Goal: Task Accomplishment & Management: Manage account settings

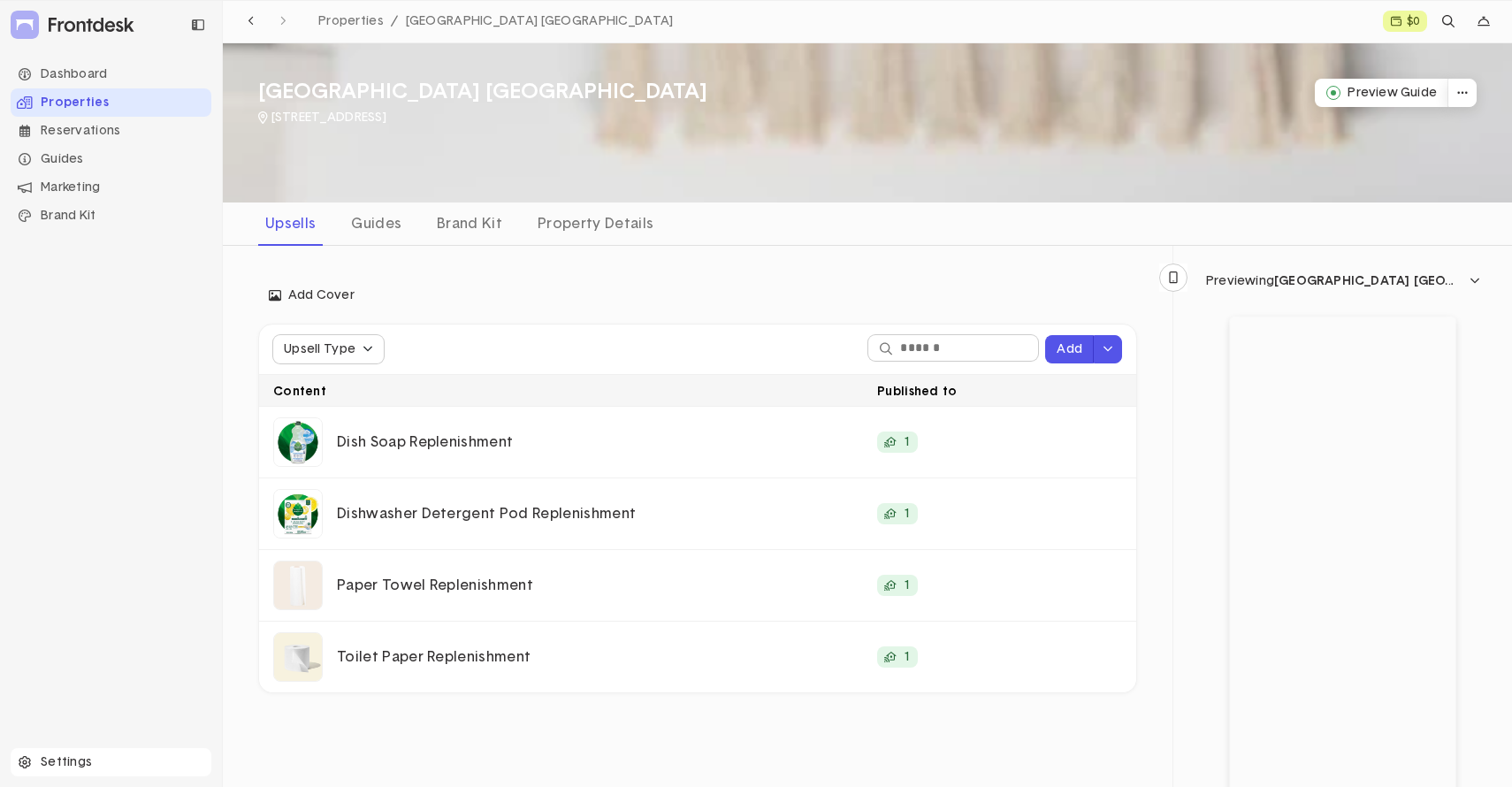
click at [54, 760] on div "Settings" at bounding box center [111, 762] width 200 height 28
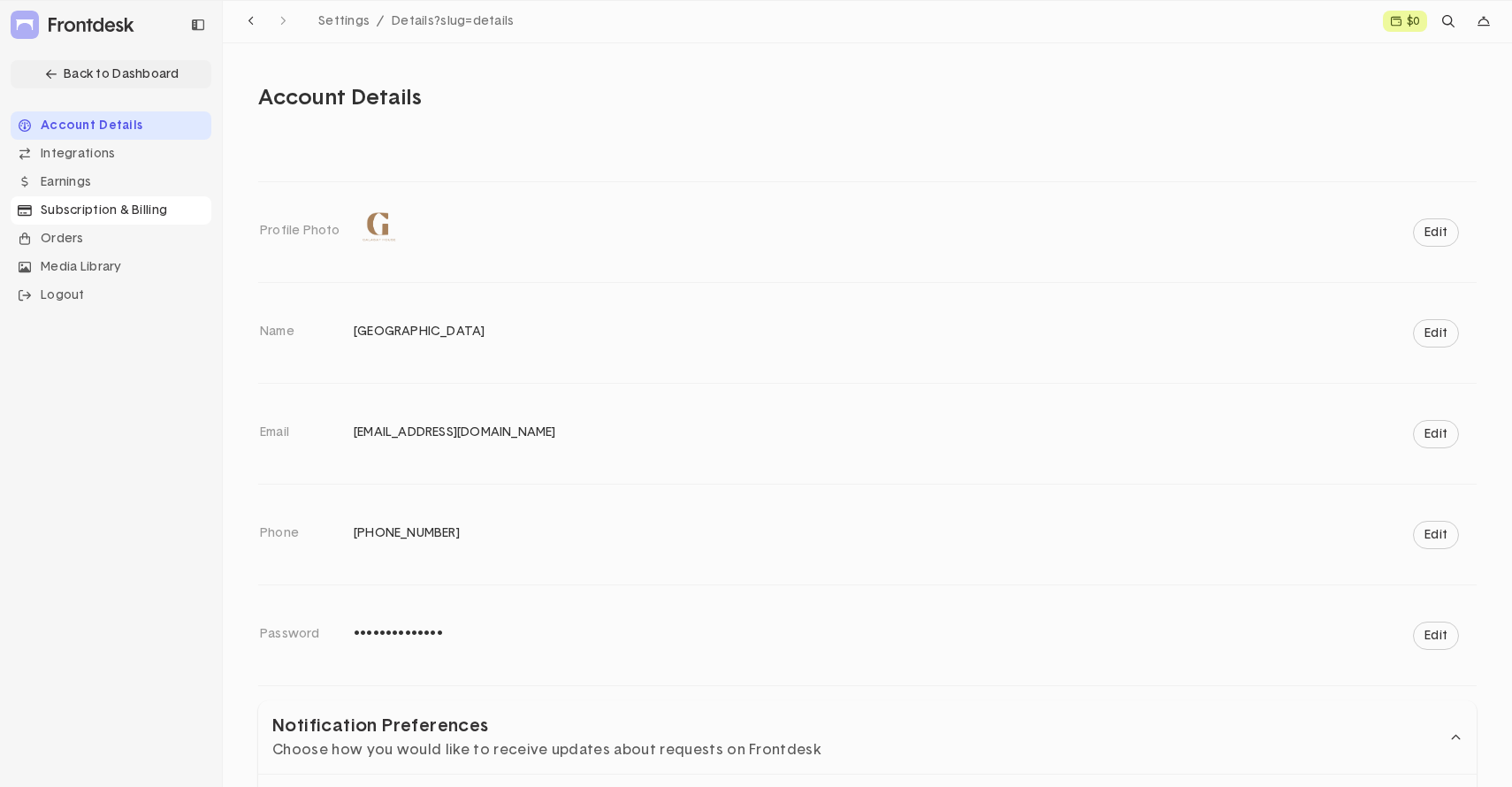
click at [102, 212] on div "Subscription & Billing" at bounding box center [111, 211] width 200 height 28
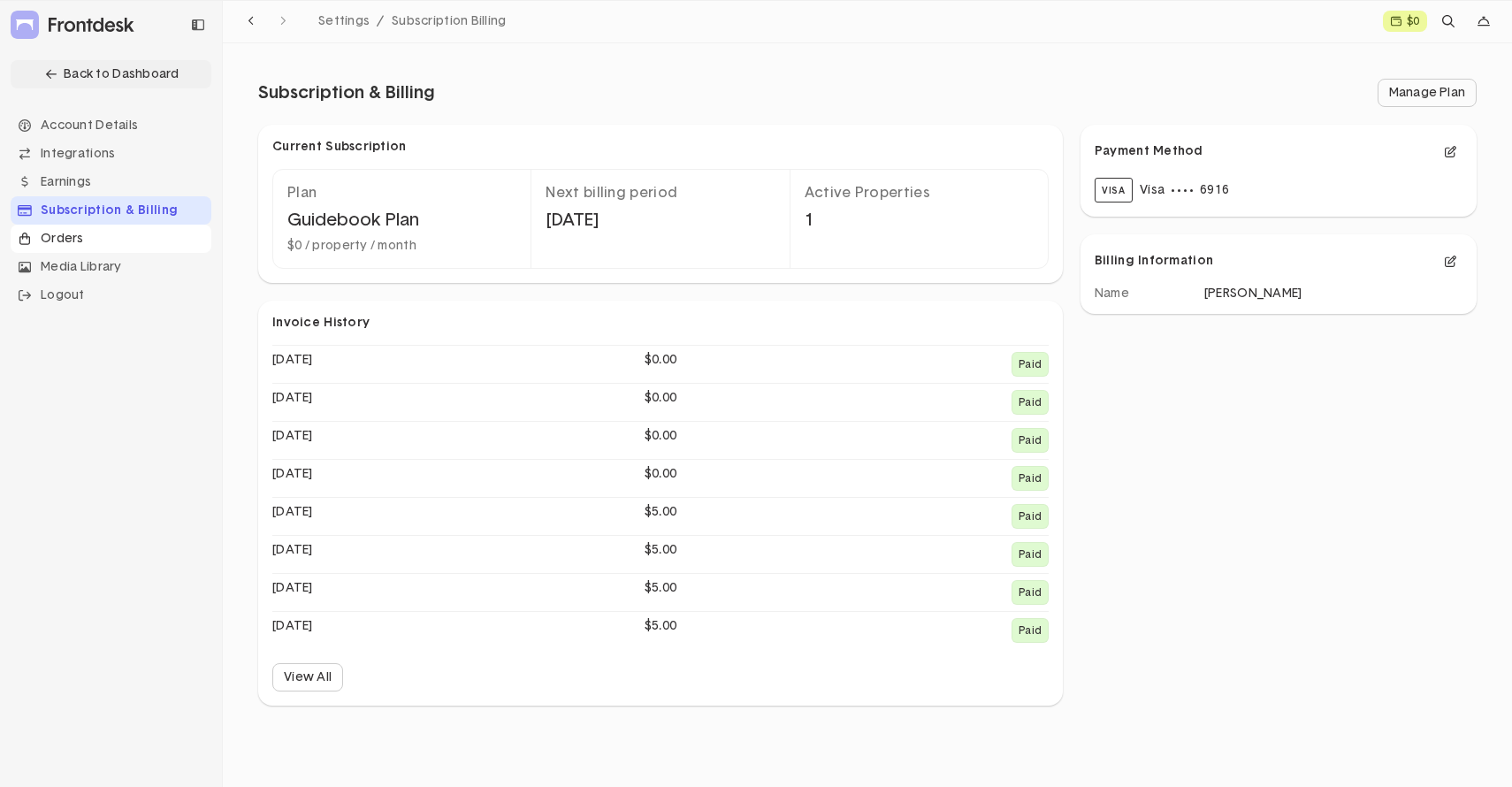
click at [69, 237] on div "Orders" at bounding box center [111, 238] width 200 height 28
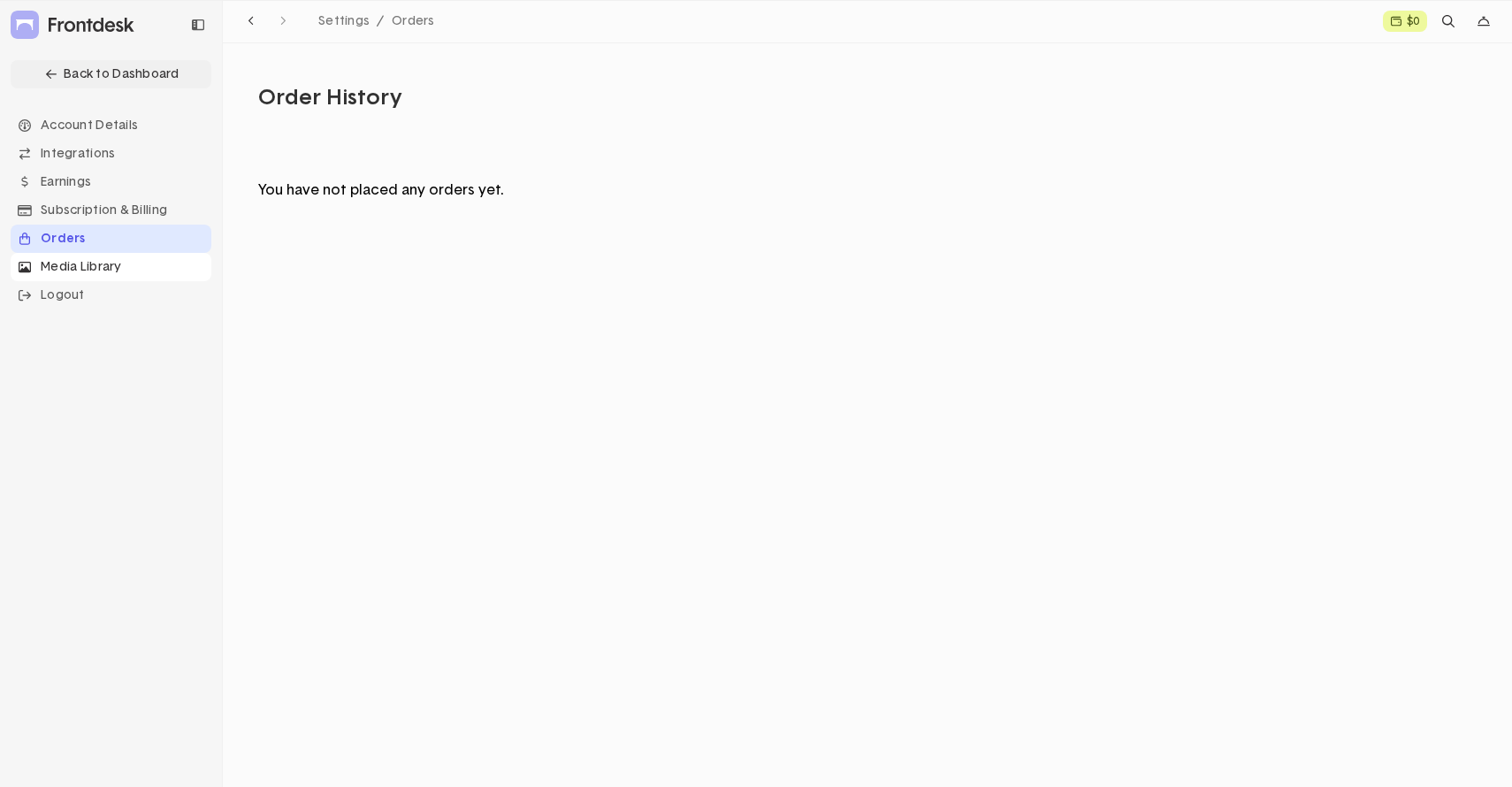
click at [70, 265] on div "Media Library" at bounding box center [111, 267] width 200 height 28
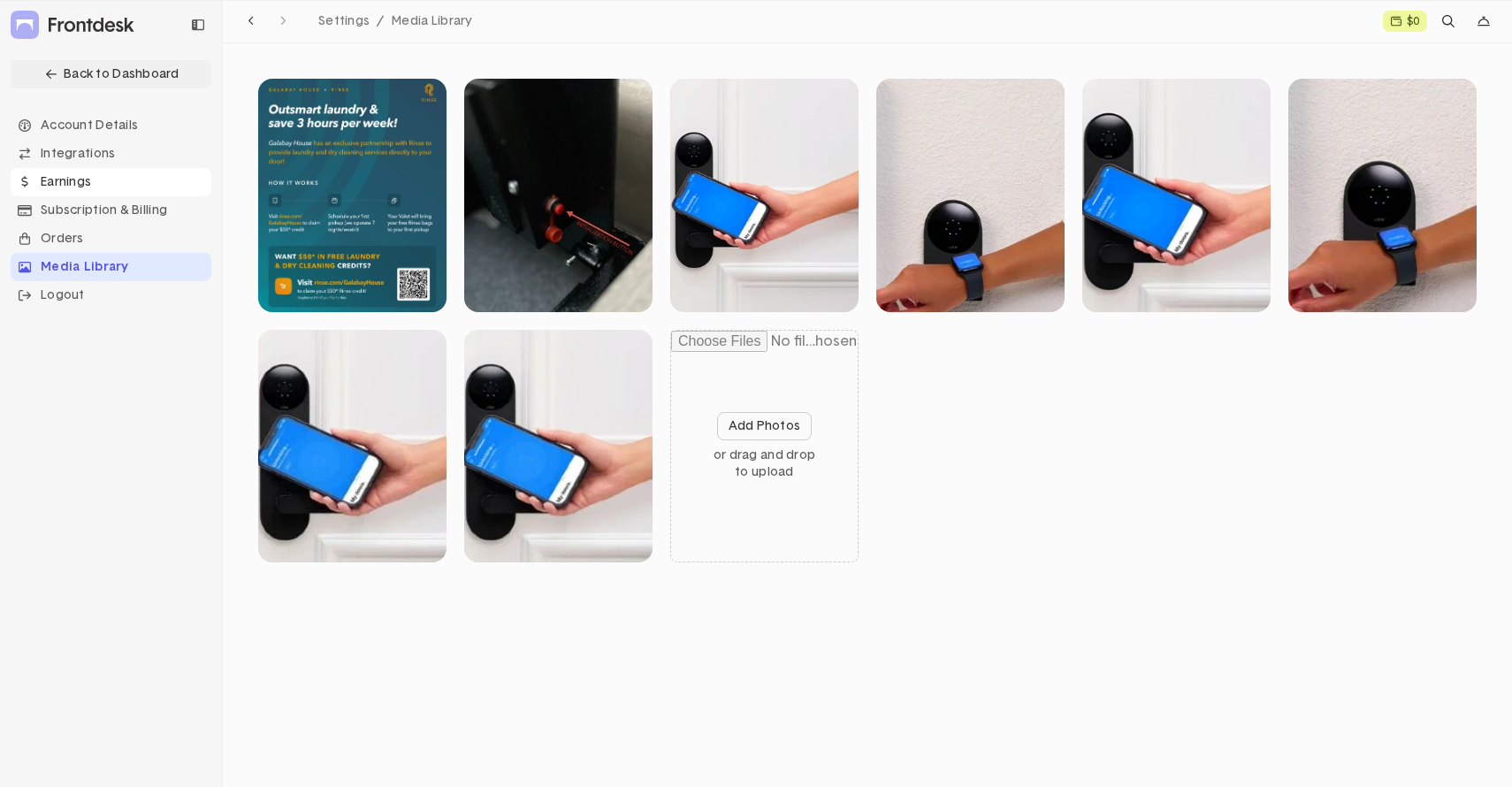
click at [69, 185] on div "Earnings" at bounding box center [111, 183] width 200 height 28
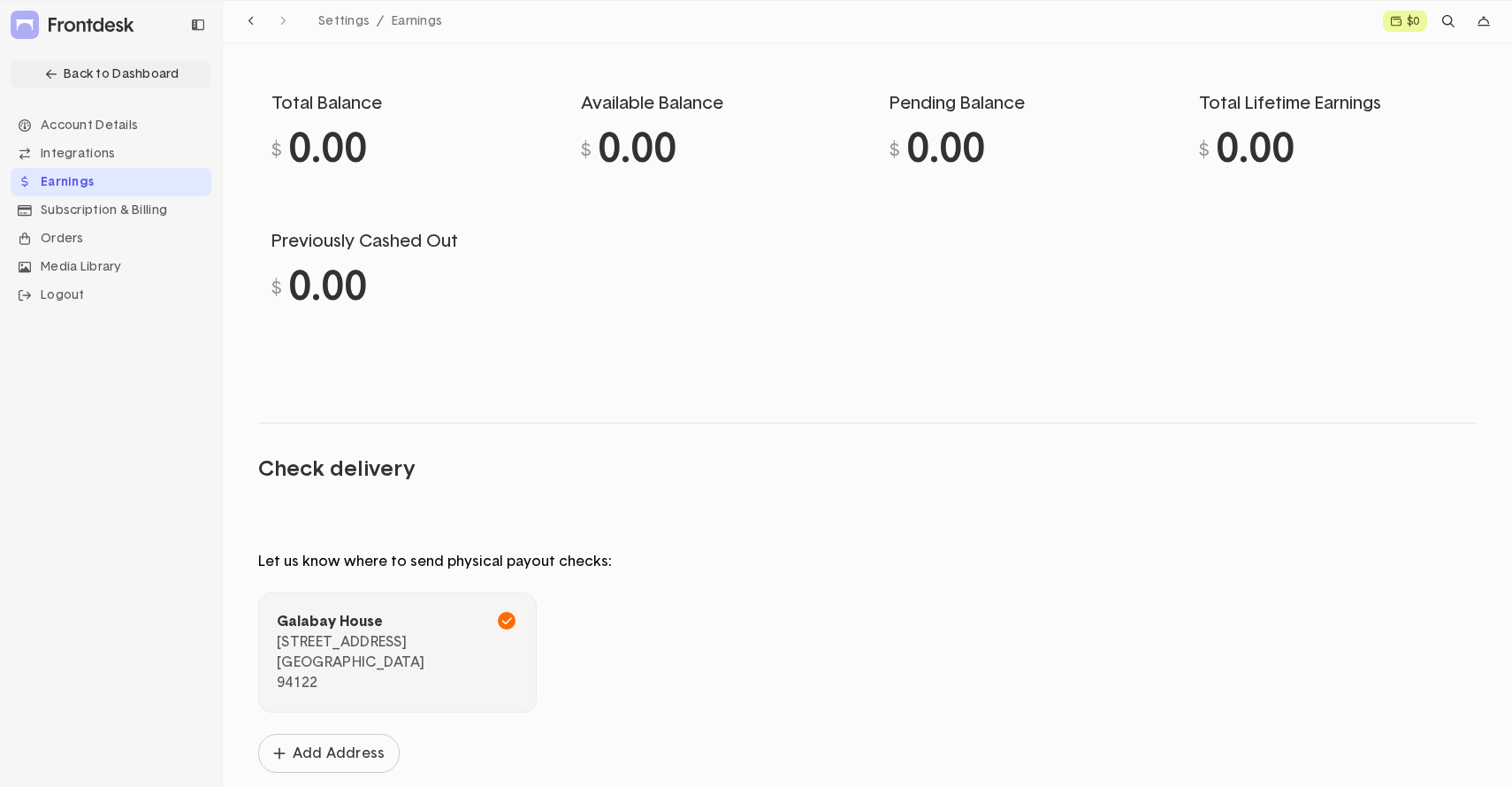
scroll to position [119, 0]
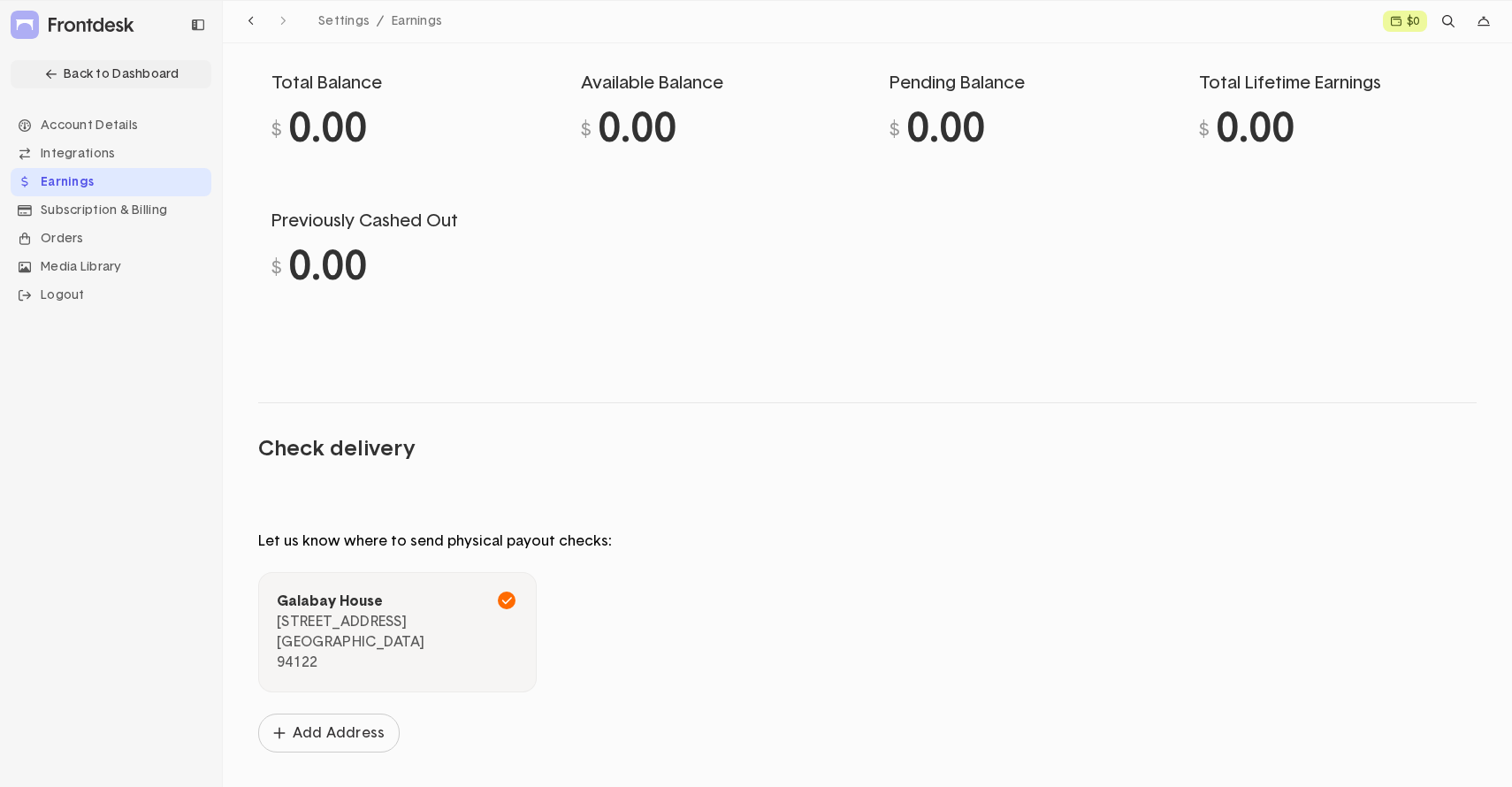
click at [377, 625] on button at bounding box center [397, 632] width 277 height 118
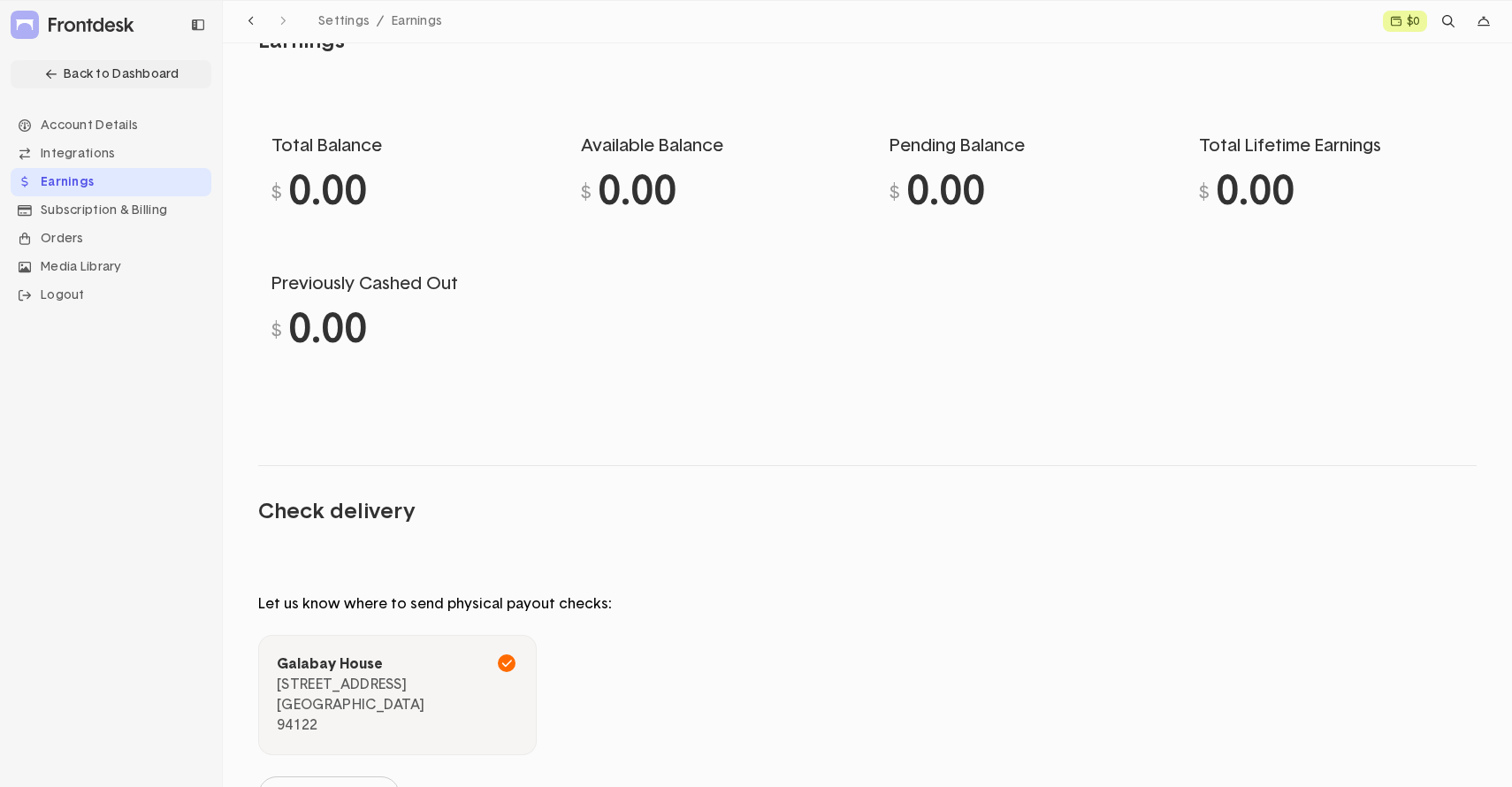
scroll to position [0, 0]
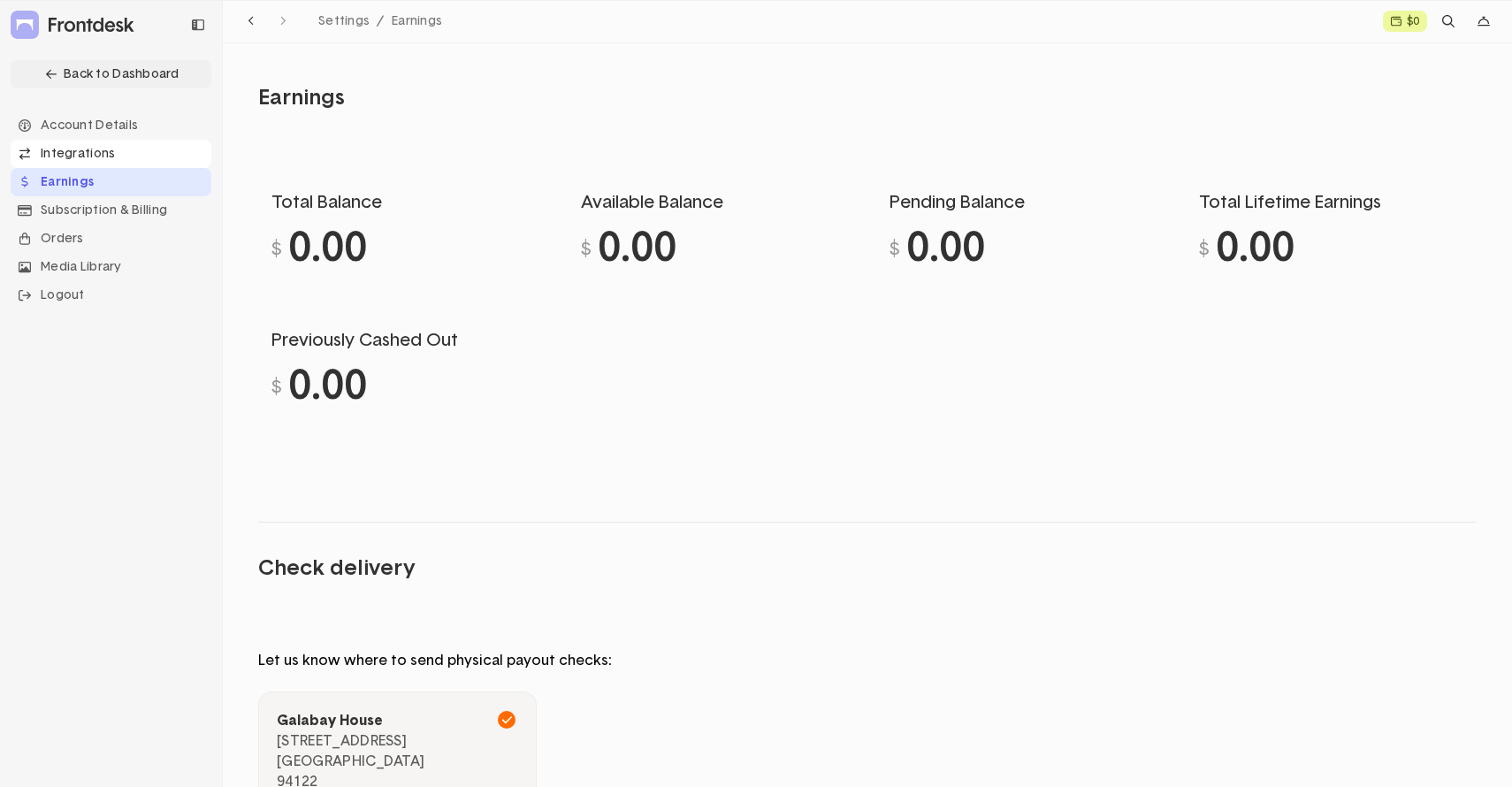
click at [92, 155] on div "Integrations" at bounding box center [111, 154] width 200 height 28
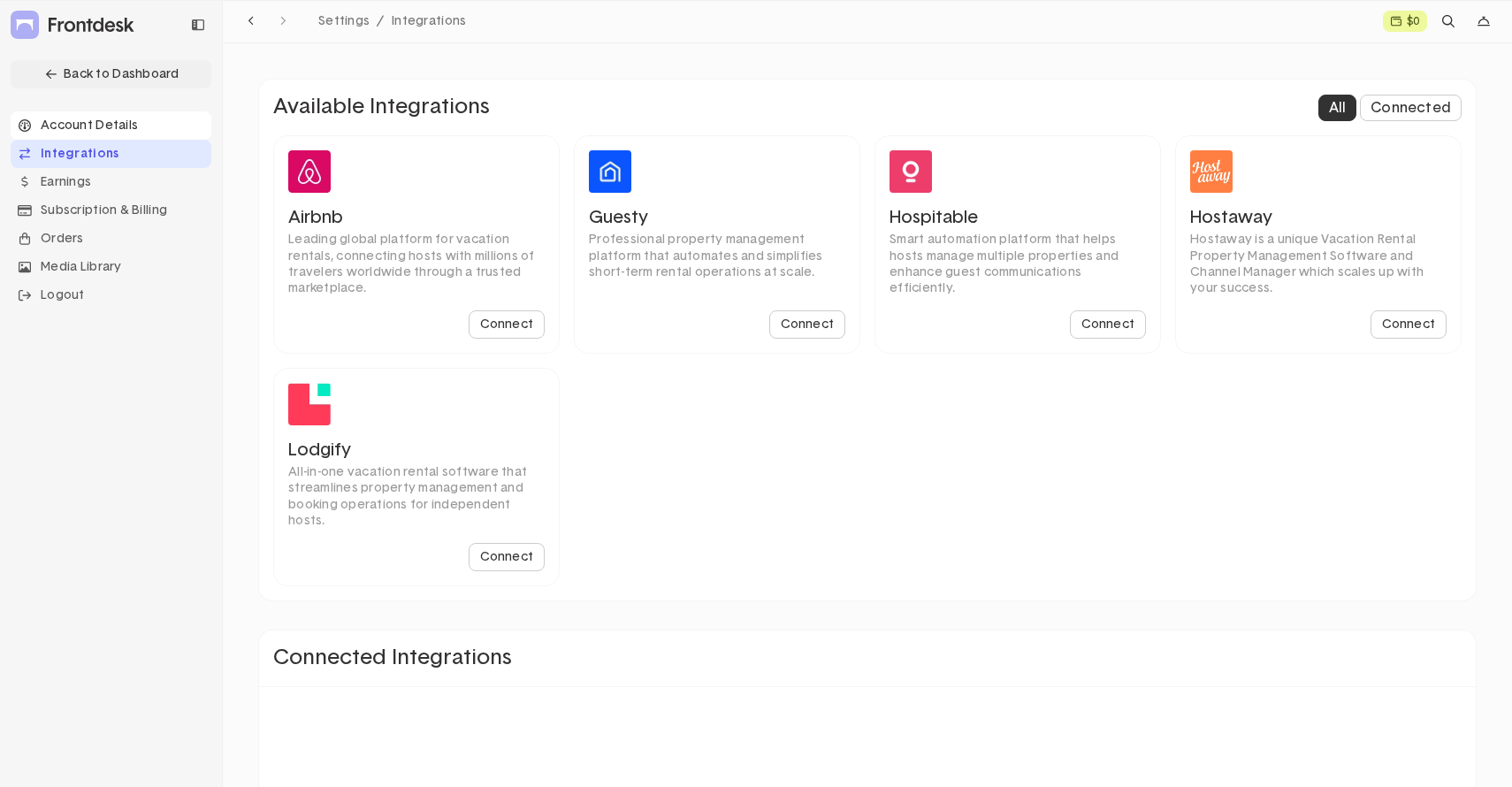
click at [90, 119] on div "Account Details" at bounding box center [111, 126] width 200 height 28
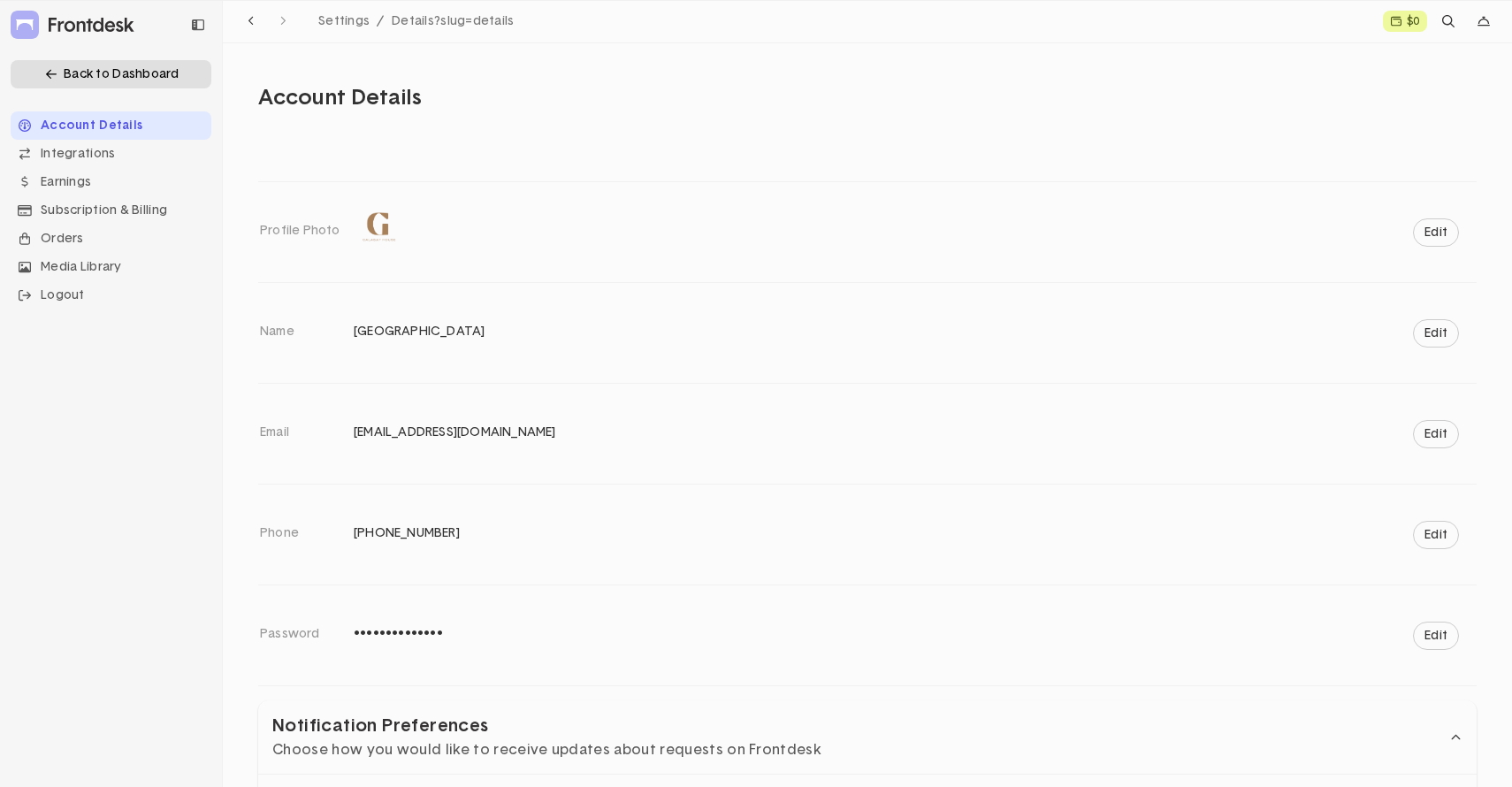
click at [43, 71] on div "Navigation item" at bounding box center [51, 74] width 18 height 18
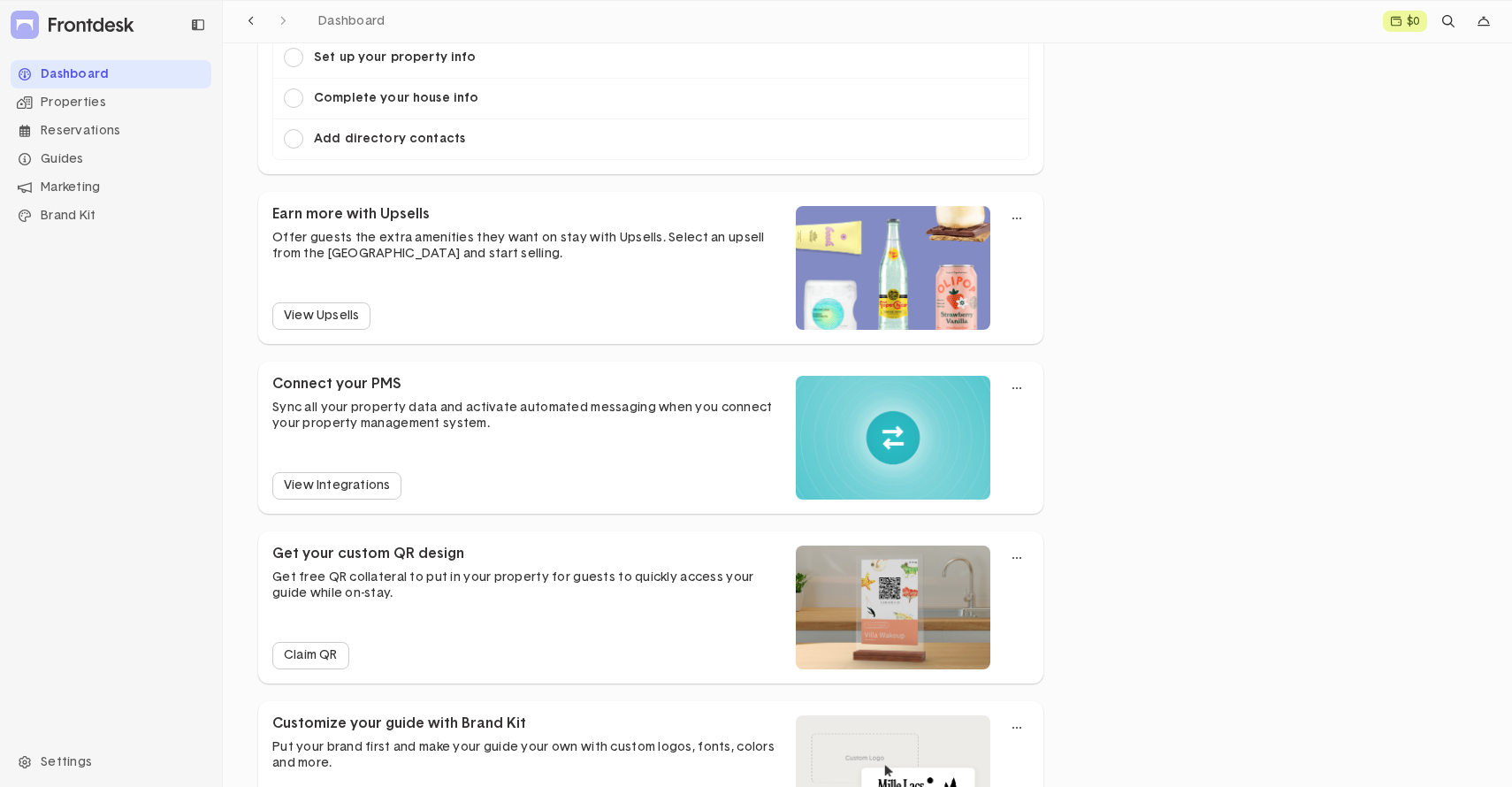
scroll to position [842, 0]
click at [347, 312] on link "View Upsells" at bounding box center [322, 318] width 98 height 27
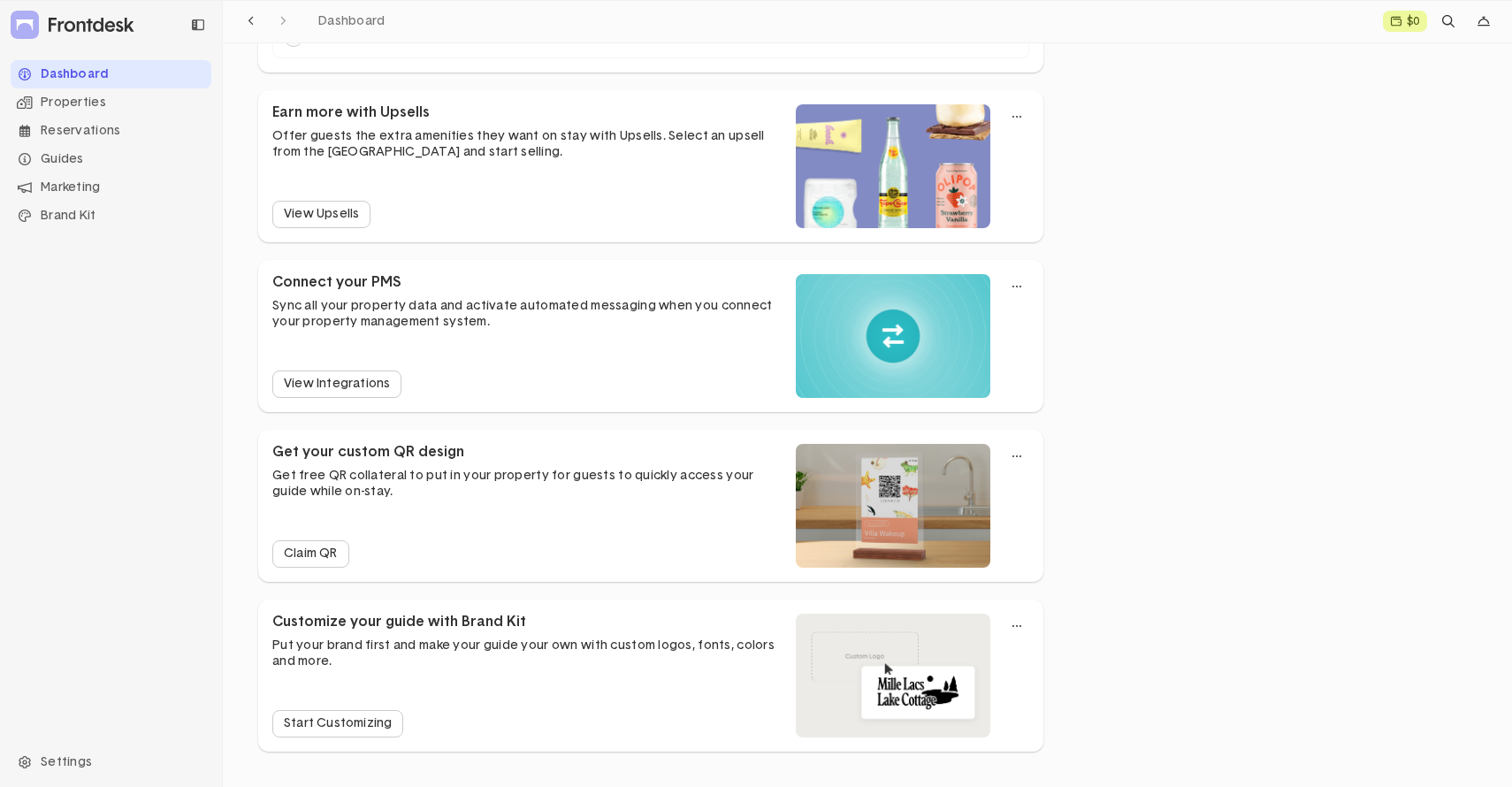
scroll to position [0, 0]
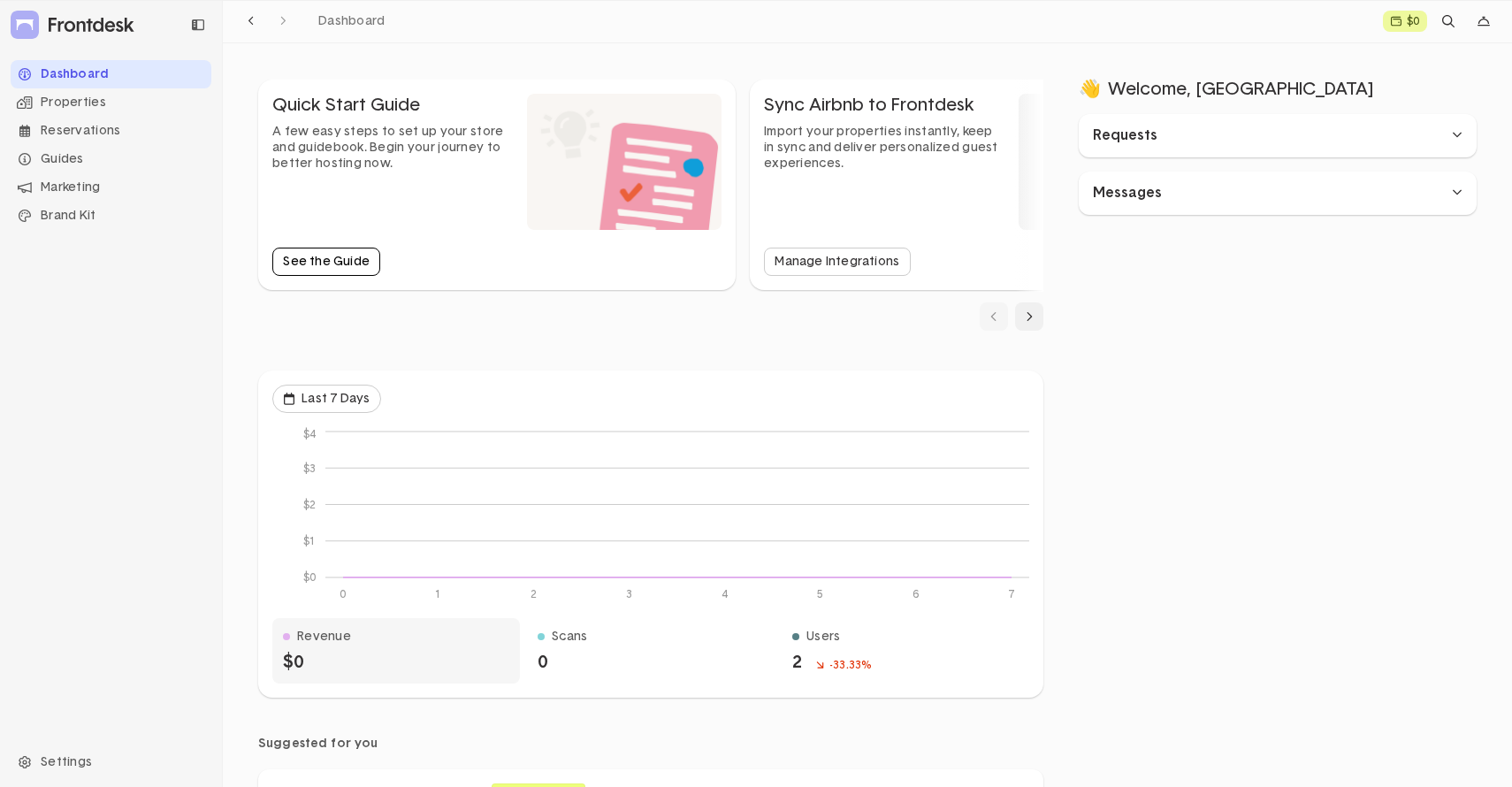
click at [346, 264] on div "See the Guide" at bounding box center [326, 261] width 87 height 12
click at [63, 756] on div "Settings" at bounding box center [111, 762] width 200 height 28
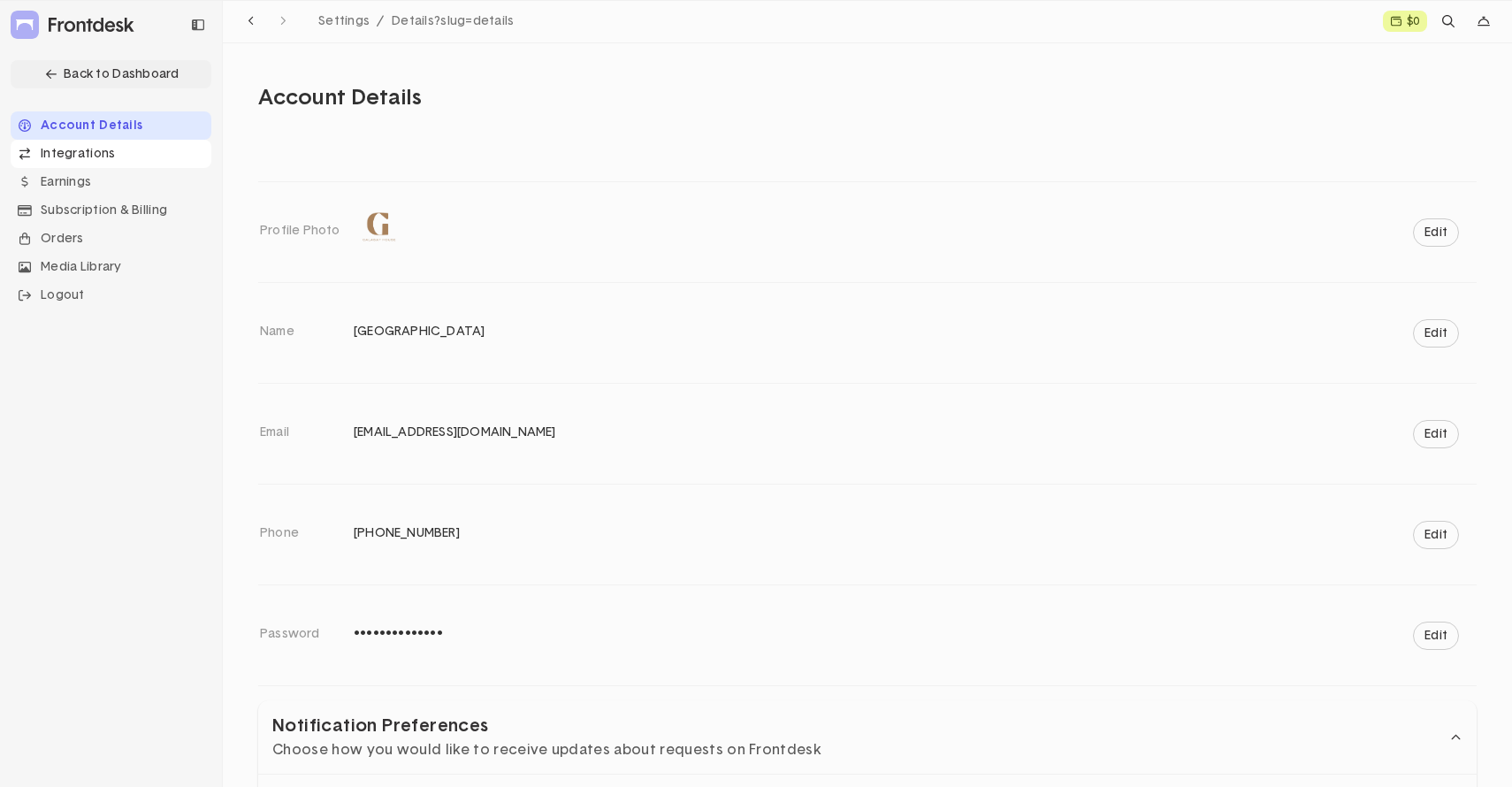
click at [81, 143] on div "Integrations" at bounding box center [111, 154] width 200 height 28
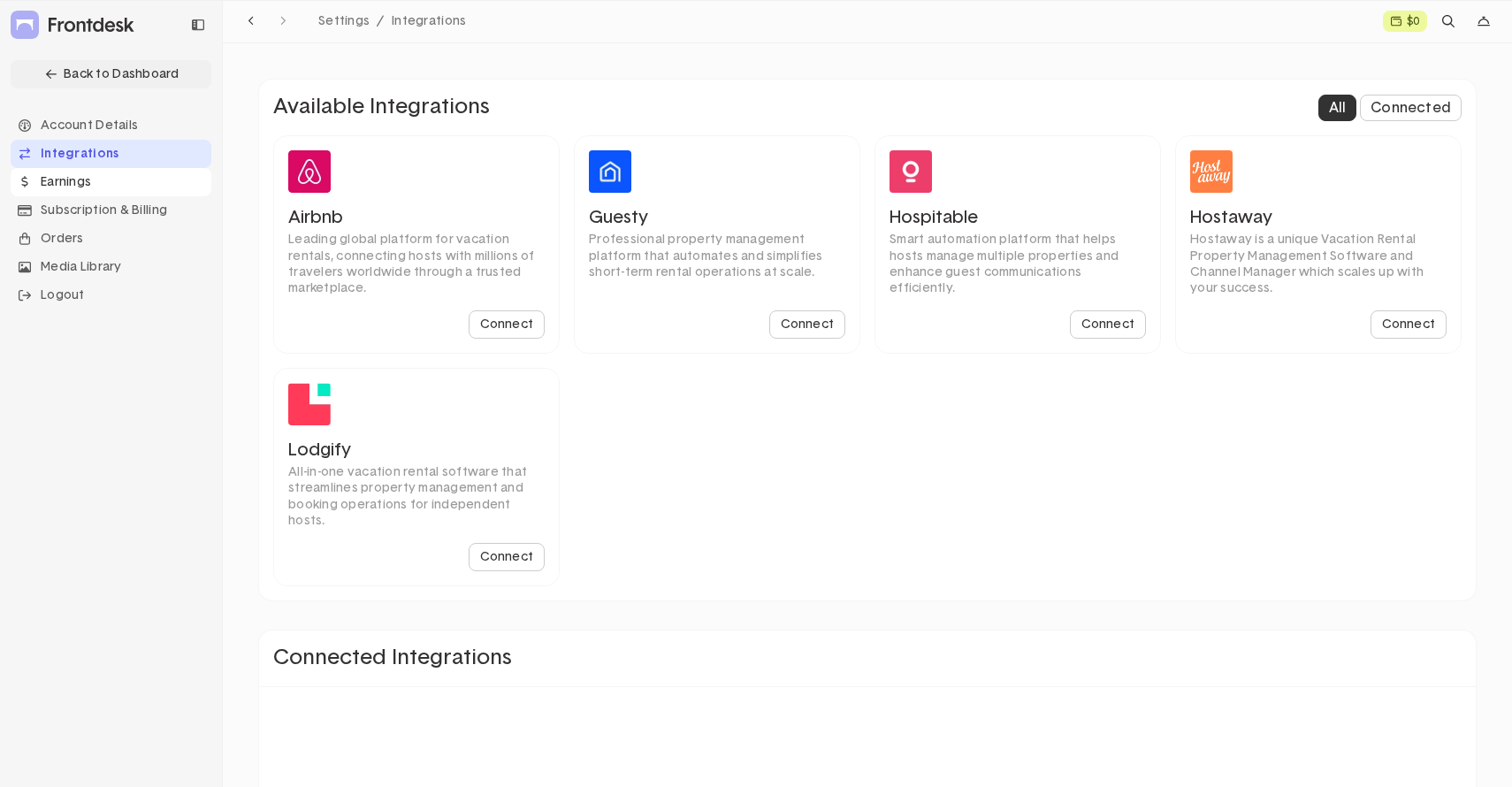
click at [87, 180] on div "Earnings" at bounding box center [111, 183] width 200 height 28
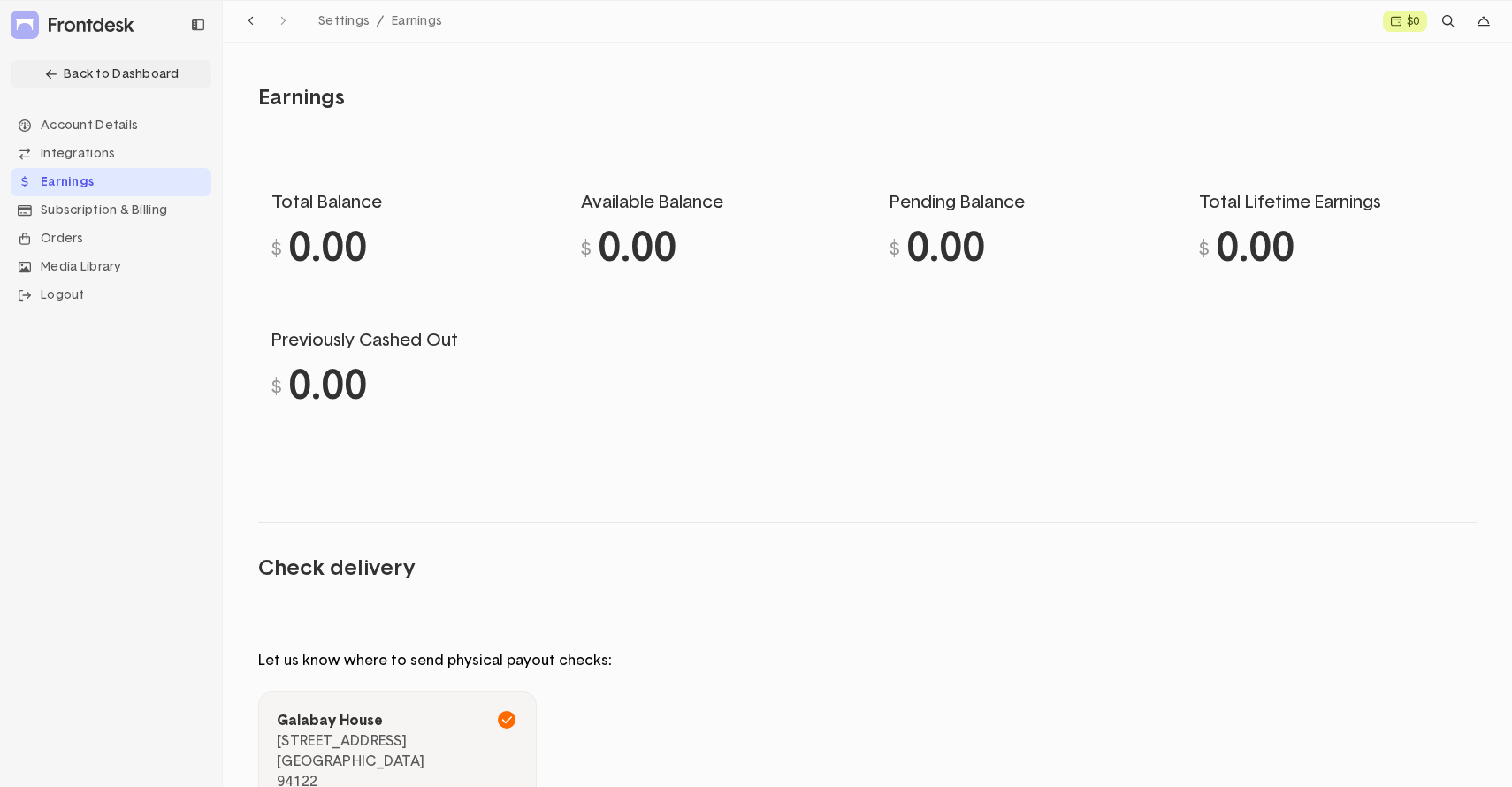
scroll to position [119, 0]
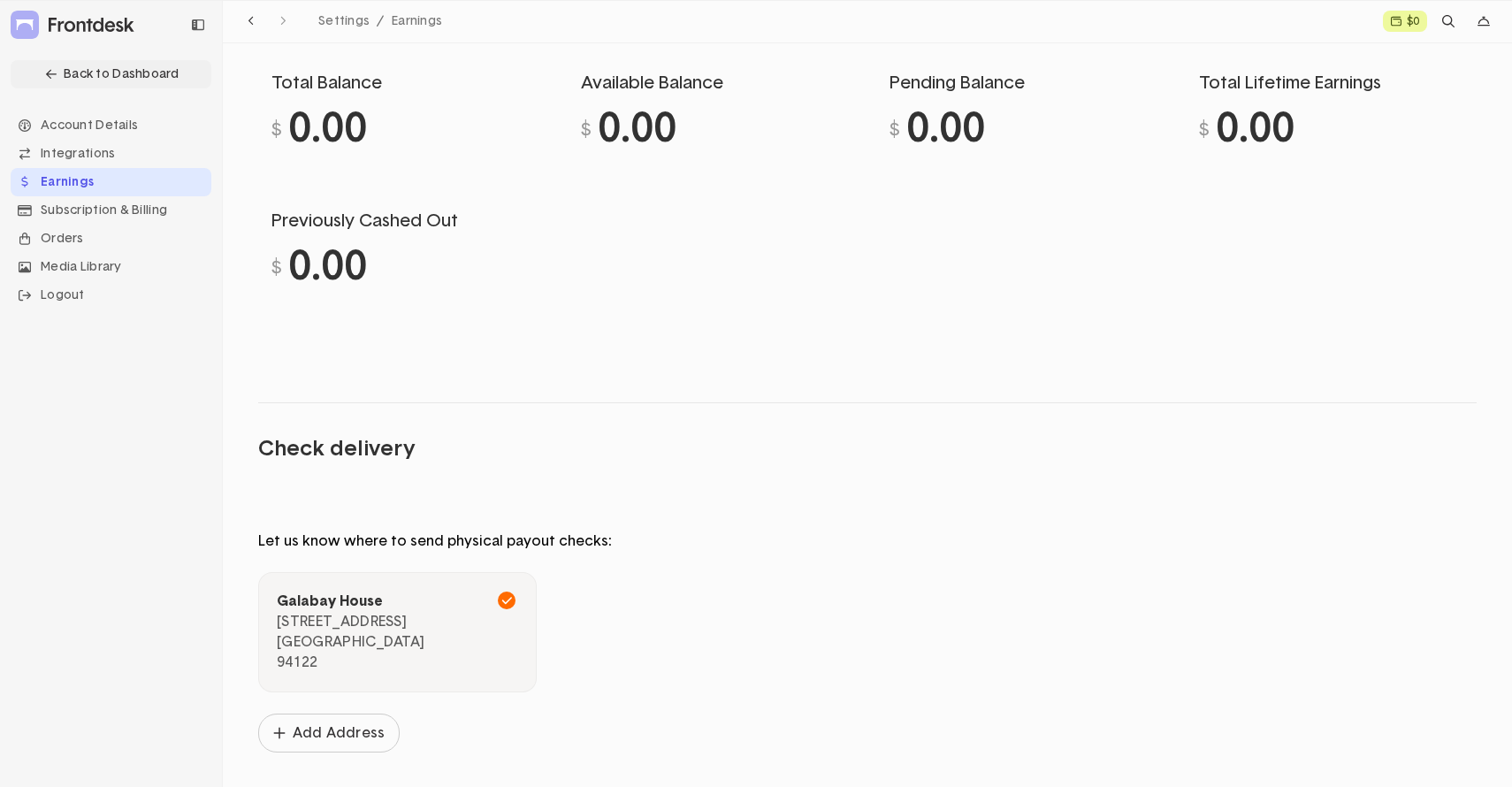
click at [393, 641] on button at bounding box center [397, 632] width 277 height 118
click at [102, 213] on div "Subscription & Billing" at bounding box center [111, 211] width 200 height 28
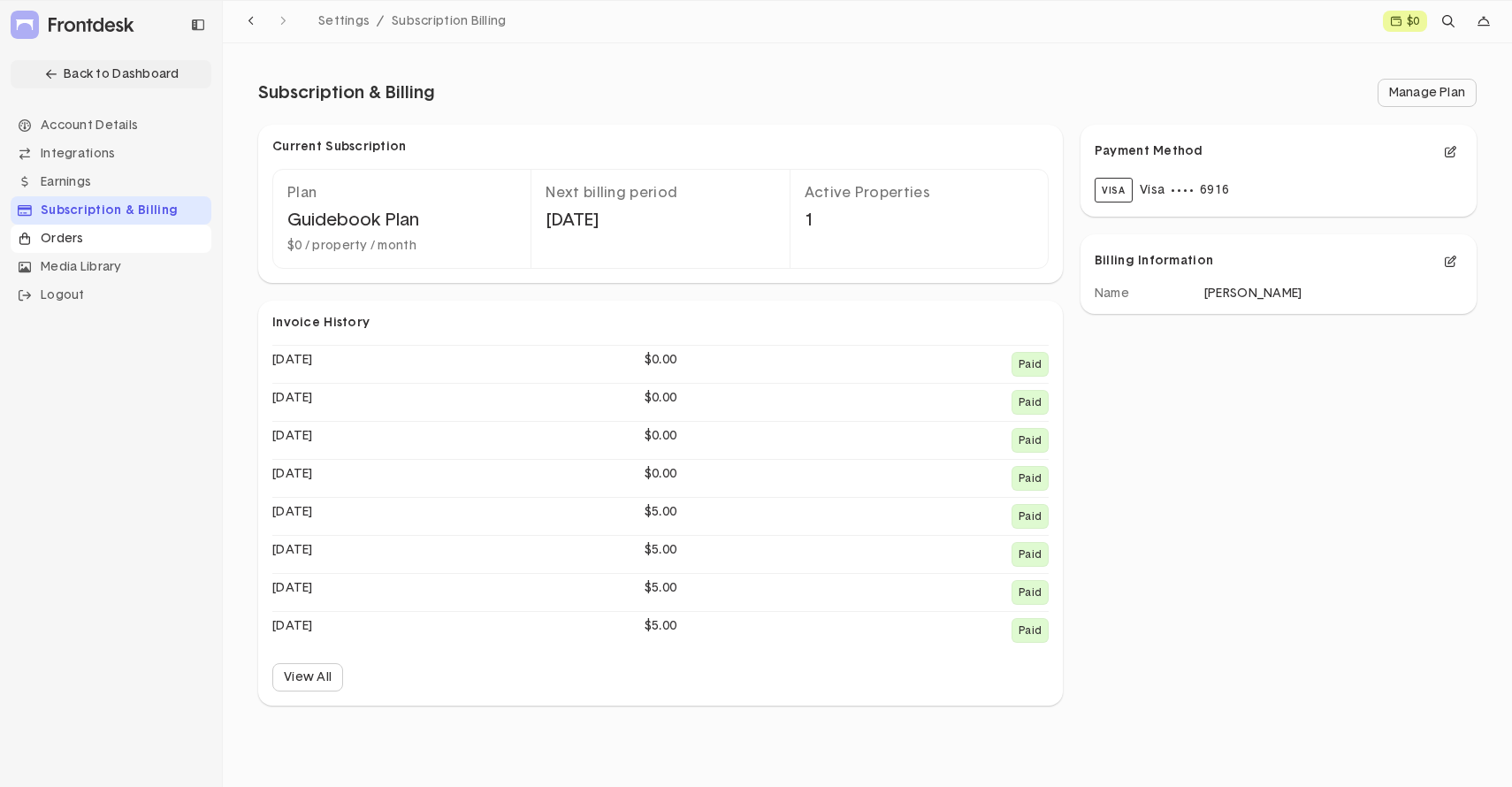
click at [66, 242] on div "Orders" at bounding box center [111, 238] width 200 height 28
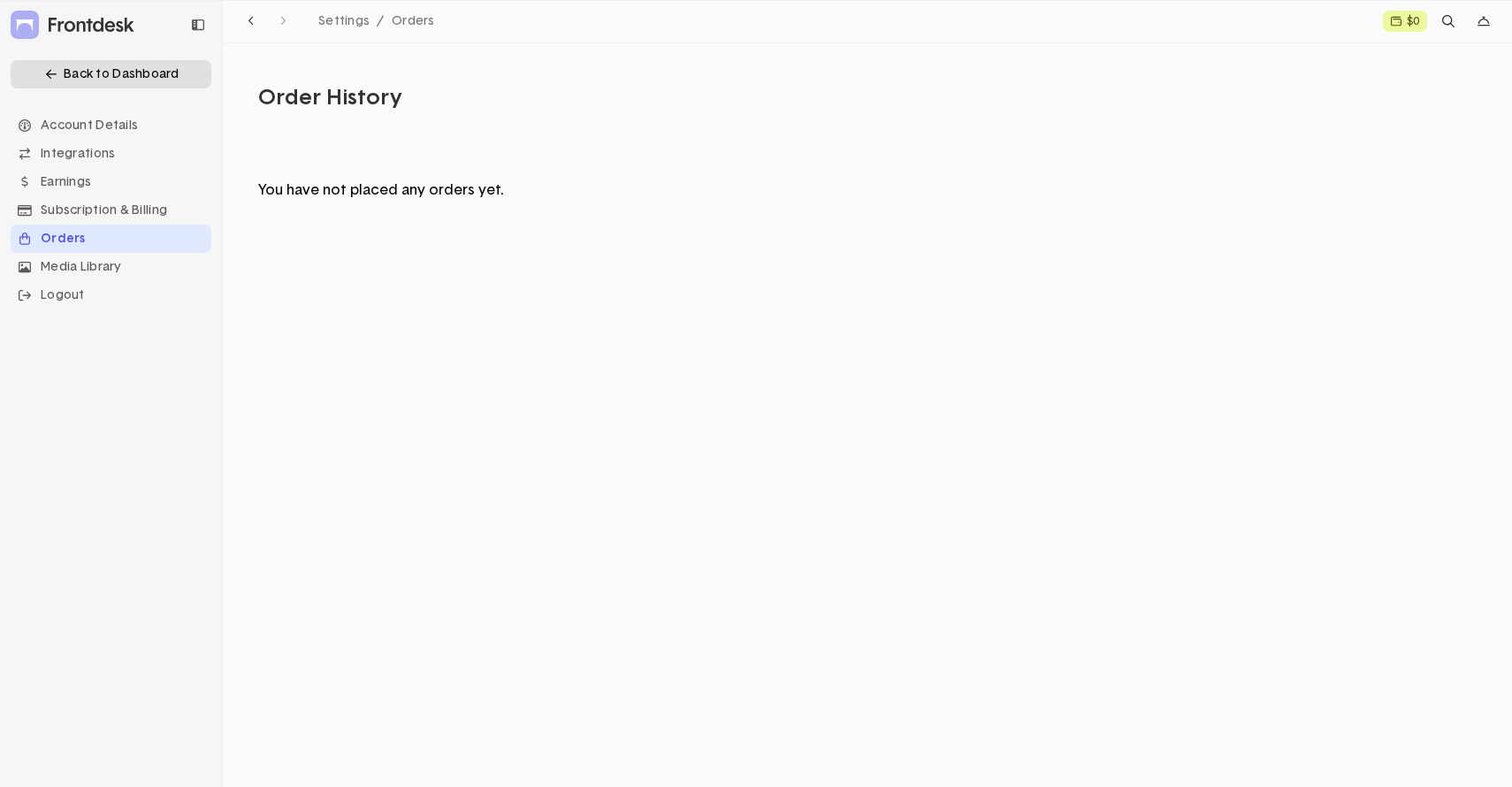
click at [52, 74] on icon "Navigation item" at bounding box center [51, 74] width 10 height 12
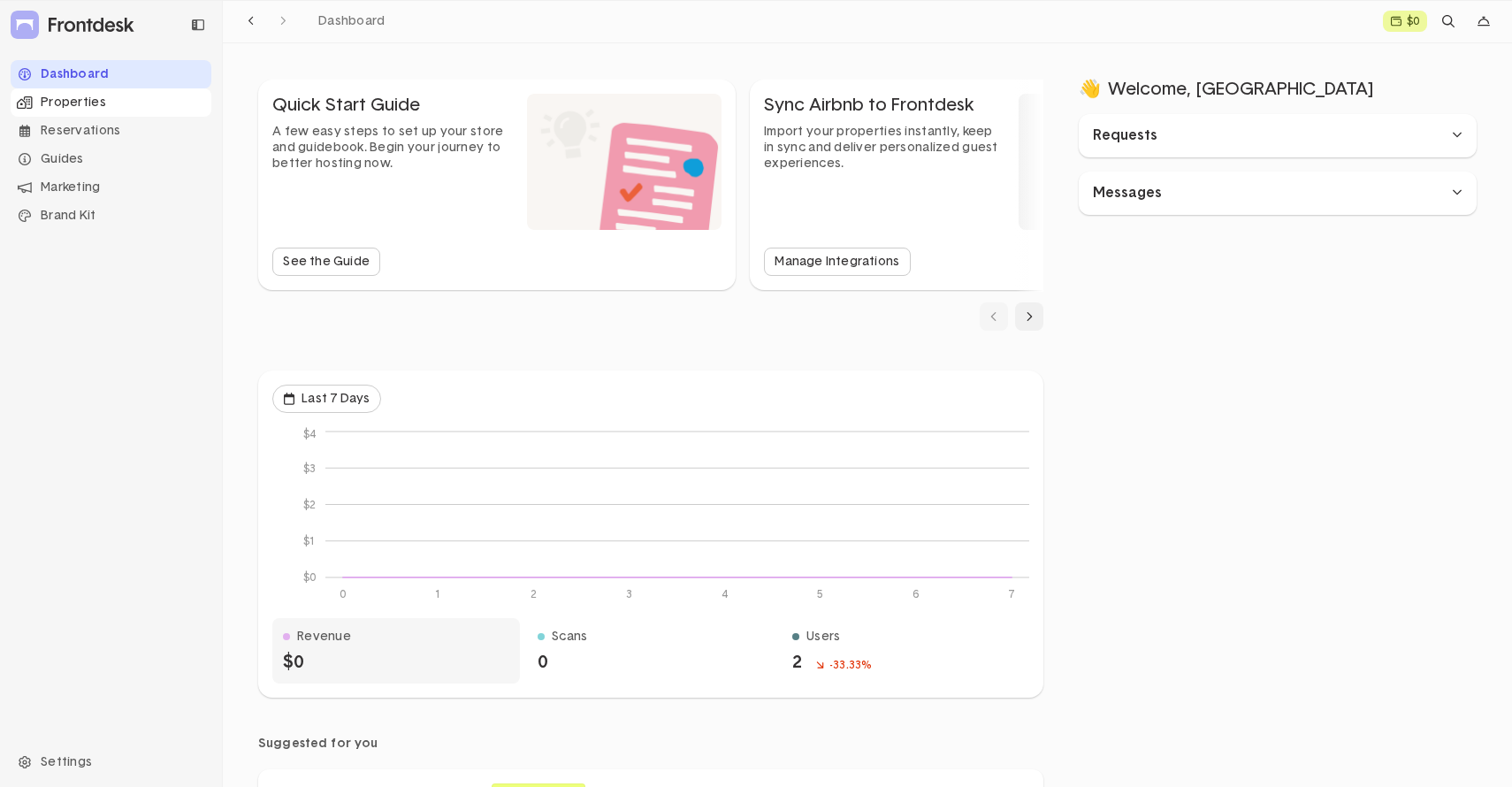
click at [61, 97] on div "Properties" at bounding box center [111, 102] width 200 height 28
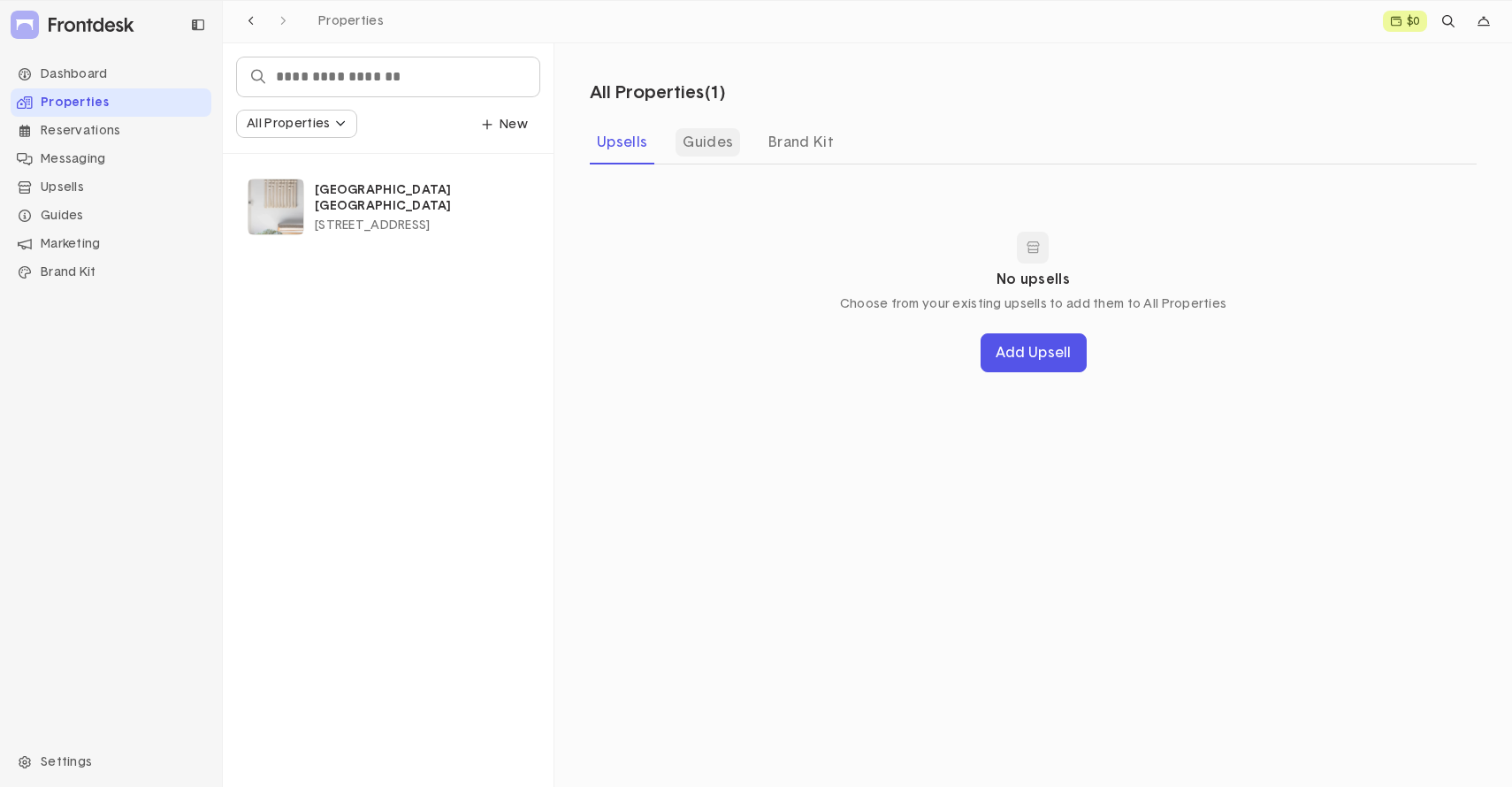
click at [705, 146] on div "Guides" at bounding box center [707, 143] width 64 height 28
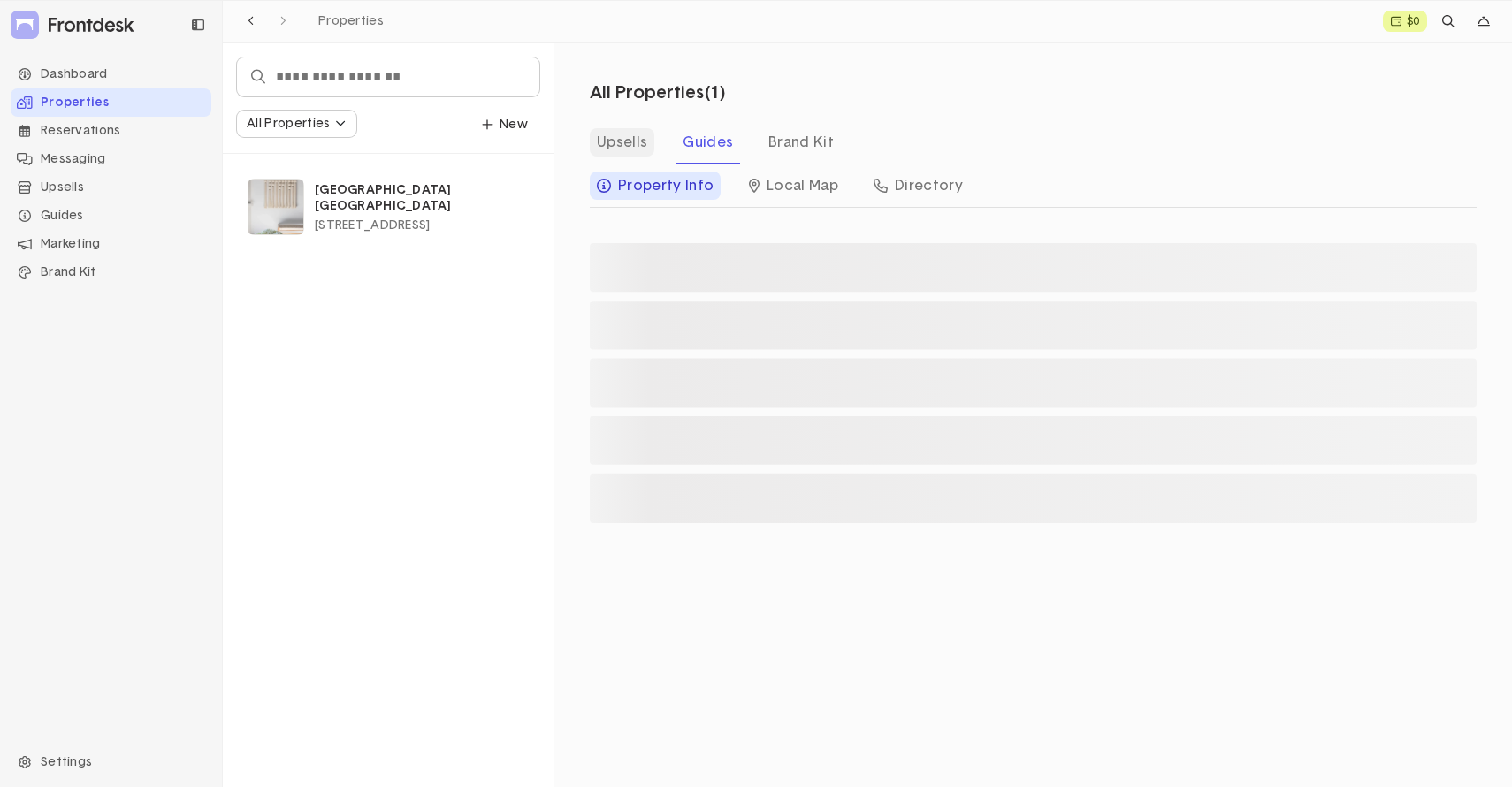
click at [630, 152] on div "Upsells" at bounding box center [622, 143] width 64 height 28
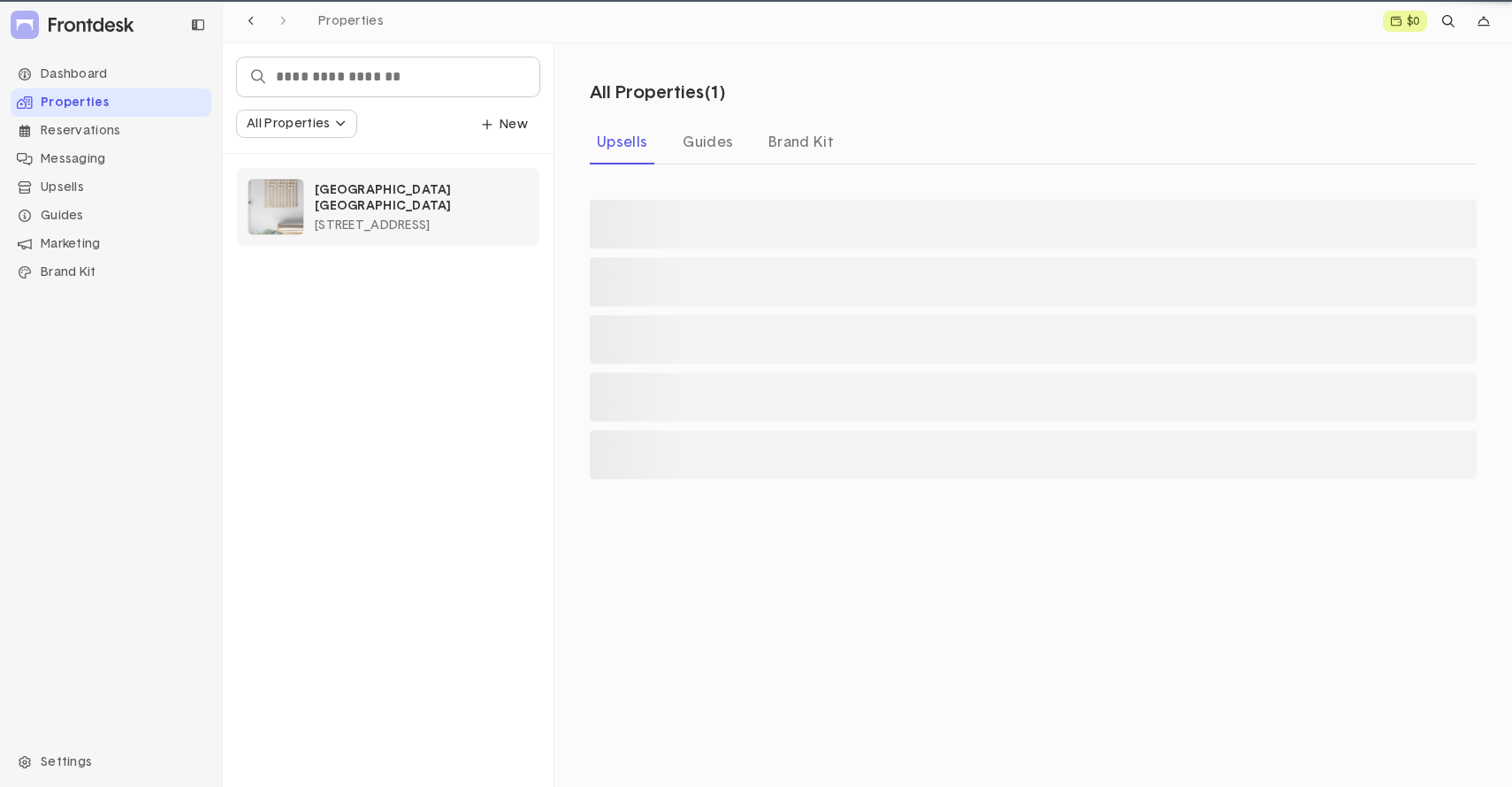
click at [429, 219] on span "[STREET_ADDRESS]" at bounding box center [373, 225] width 115 height 12
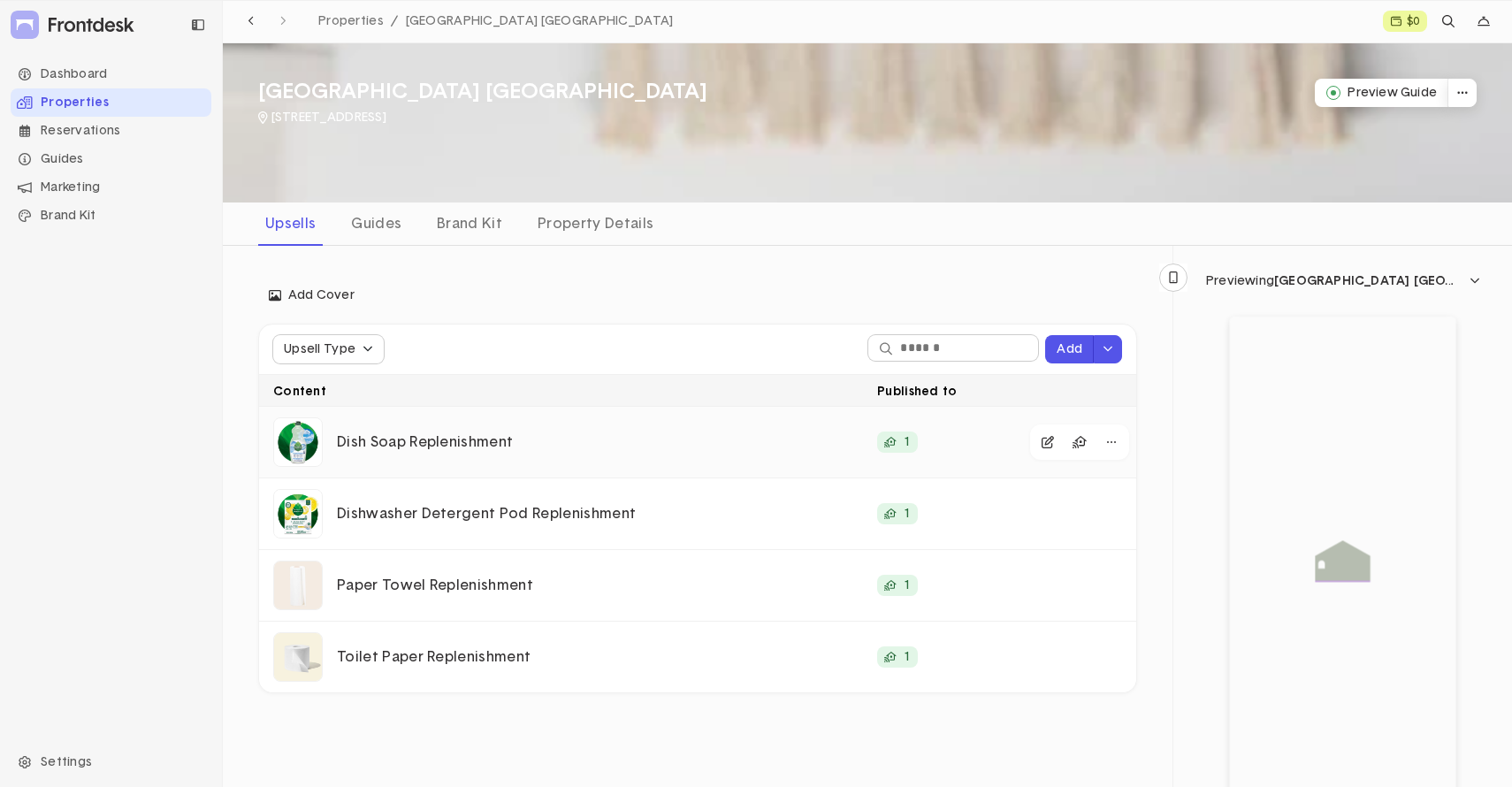
scroll to position [65, 0]
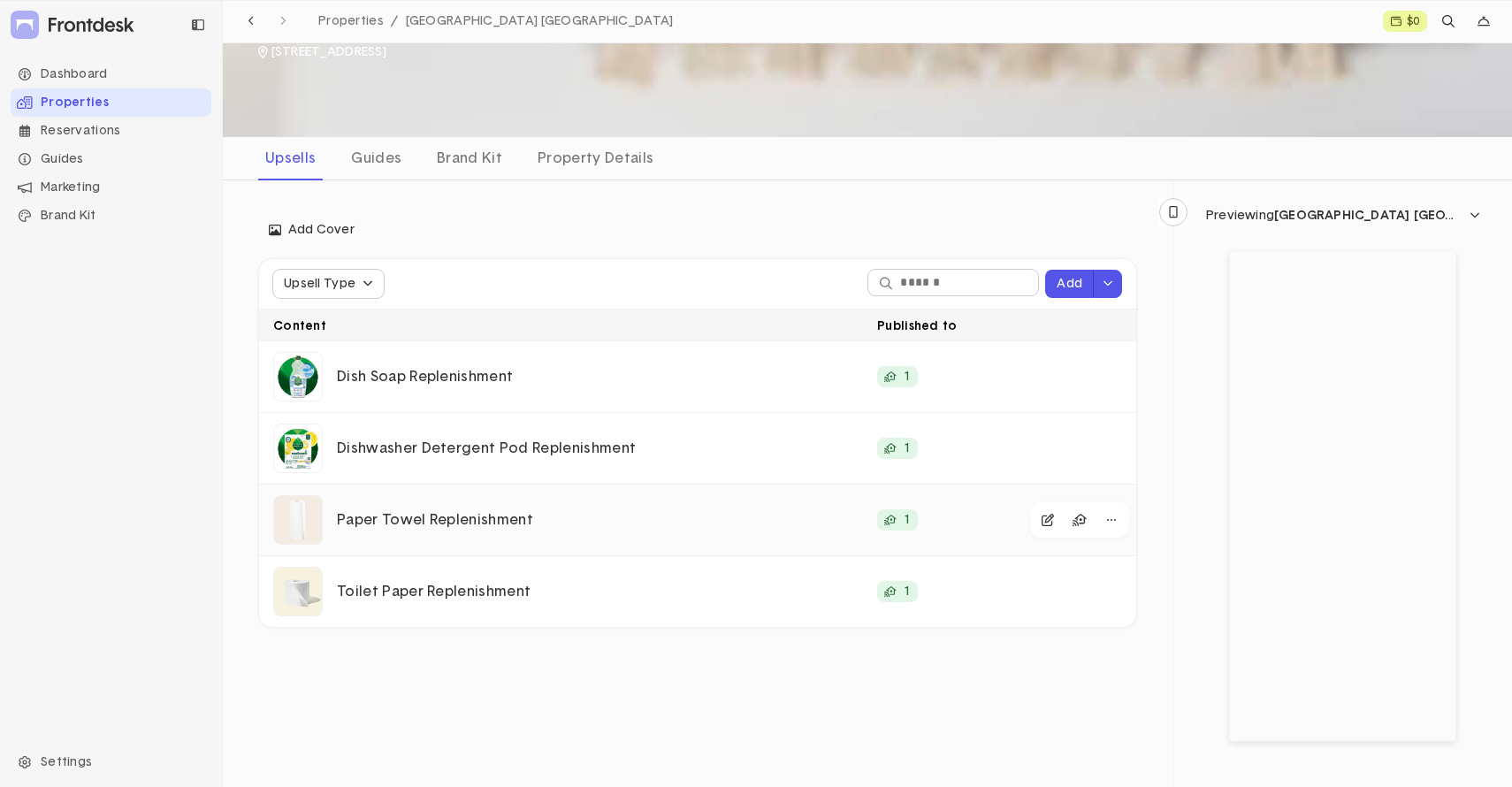
click at [617, 518] on p "Paper Towel Replenishment" at bounding box center [600, 520] width 526 height 19
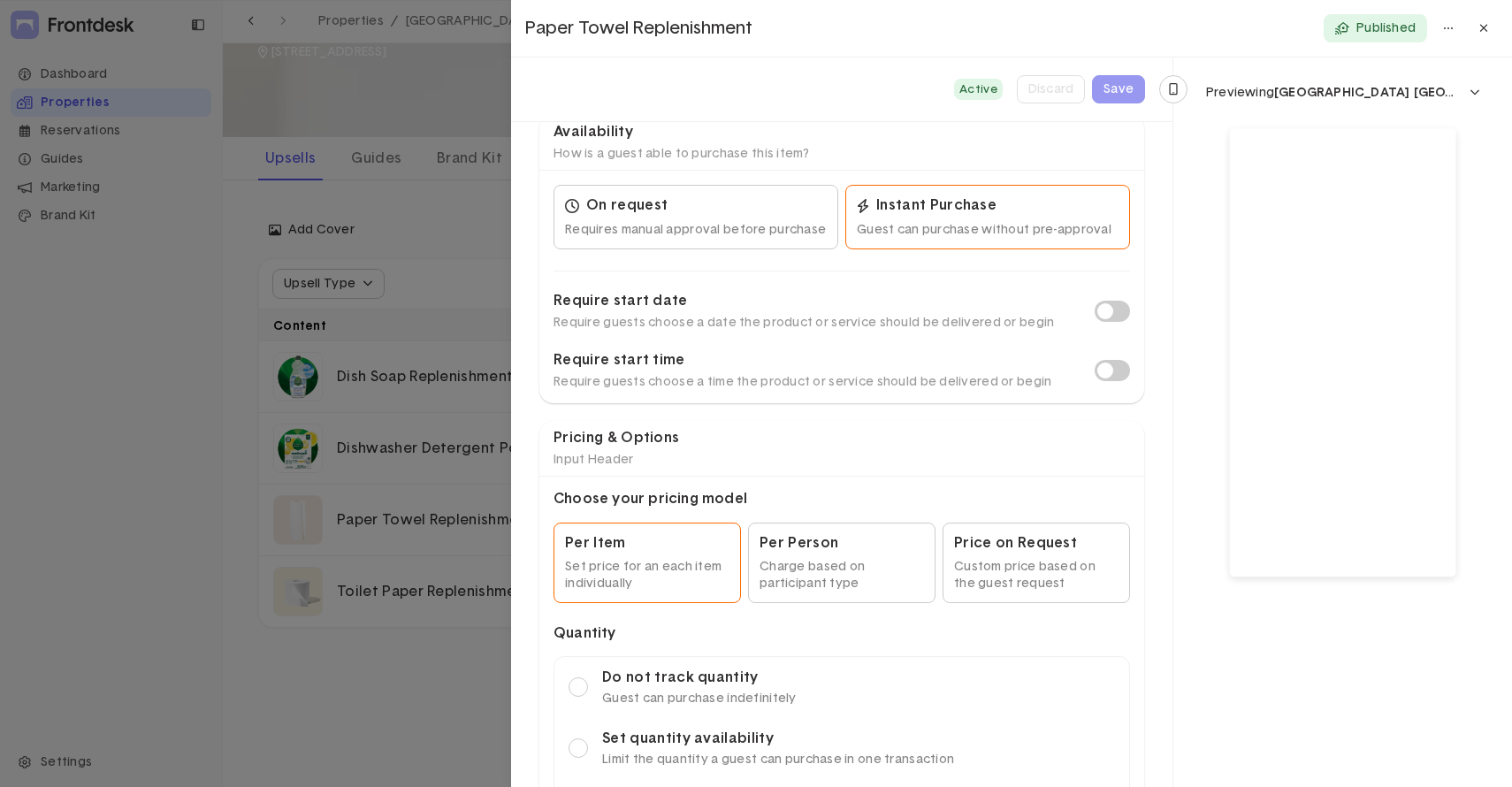
scroll to position [1327, 0]
click at [808, 558] on span "Charge based on participant type" at bounding box center [842, 574] width 165 height 32
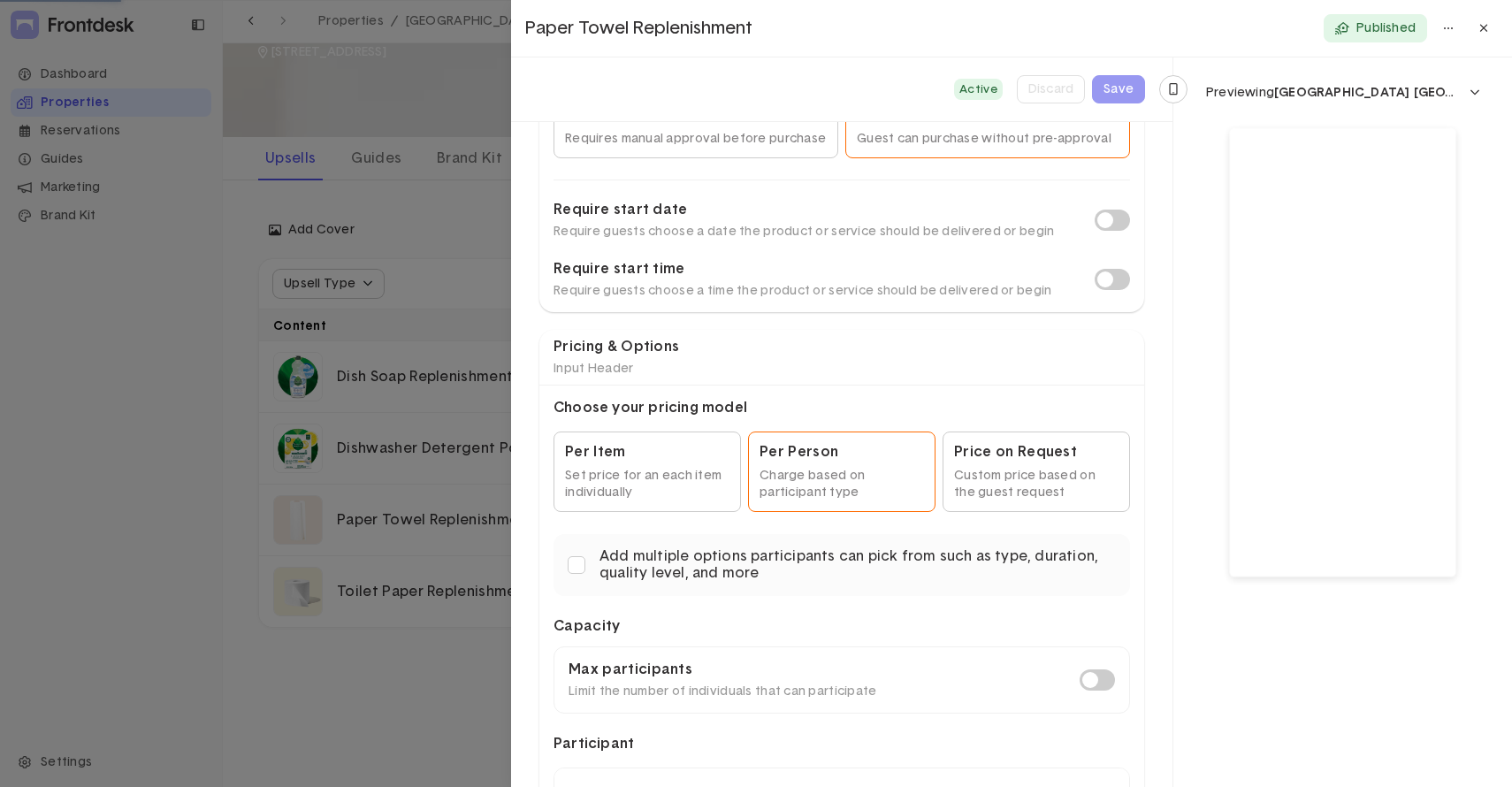
scroll to position [1428, 0]
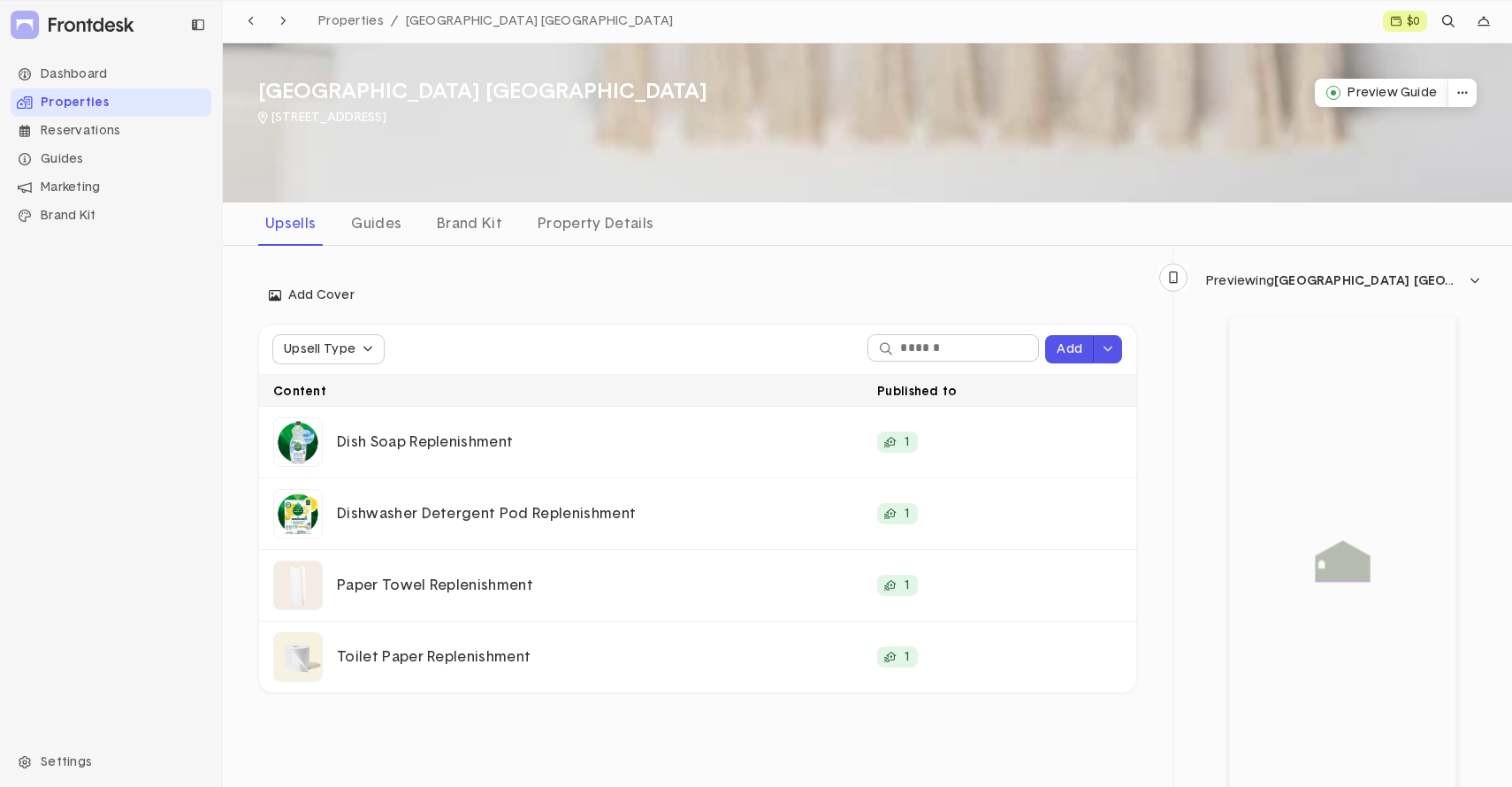
scroll to position [65, 0]
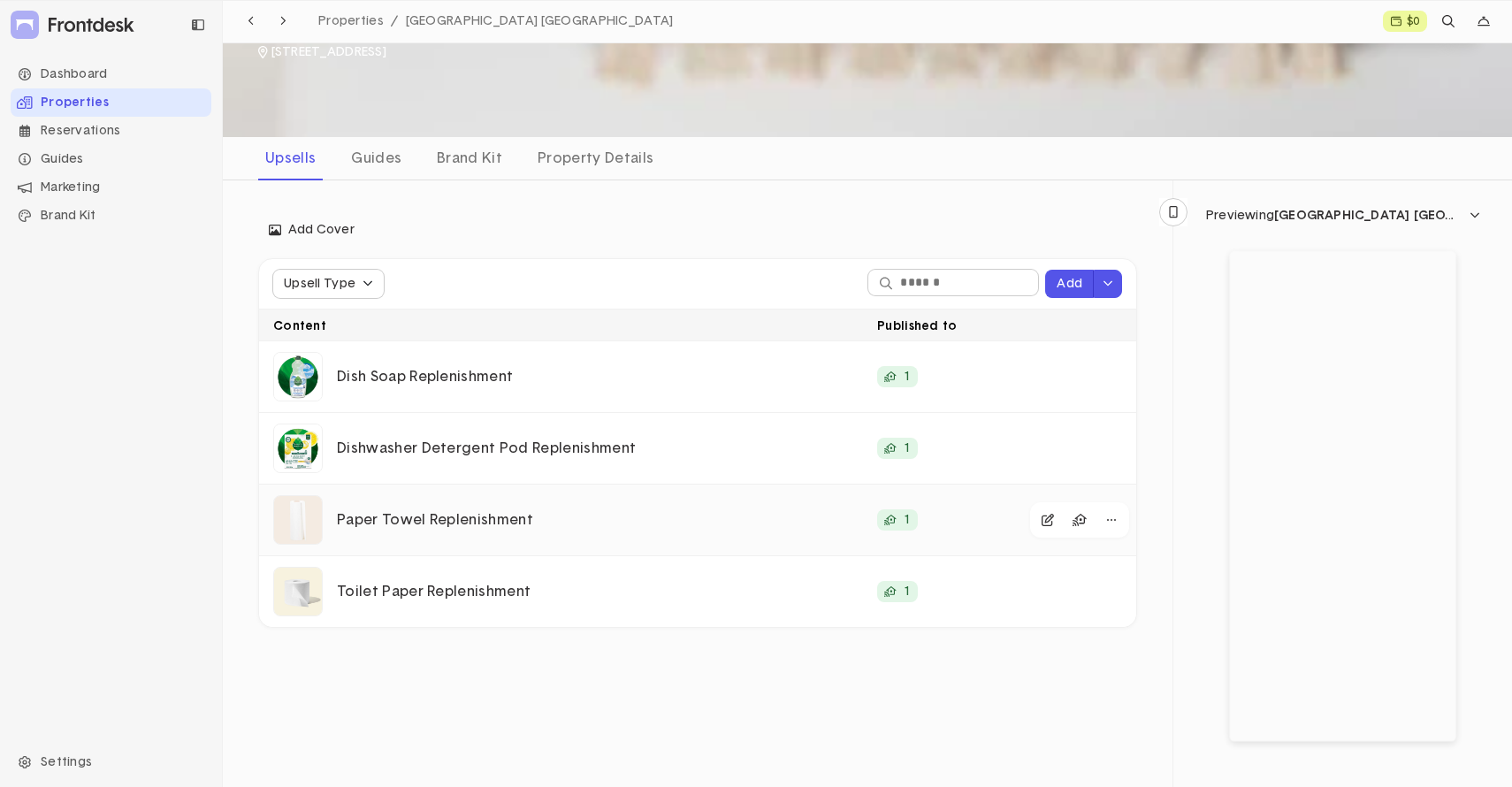
click at [524, 535] on div "Paper Towel Replenishment" at bounding box center [567, 519] width 604 height 71
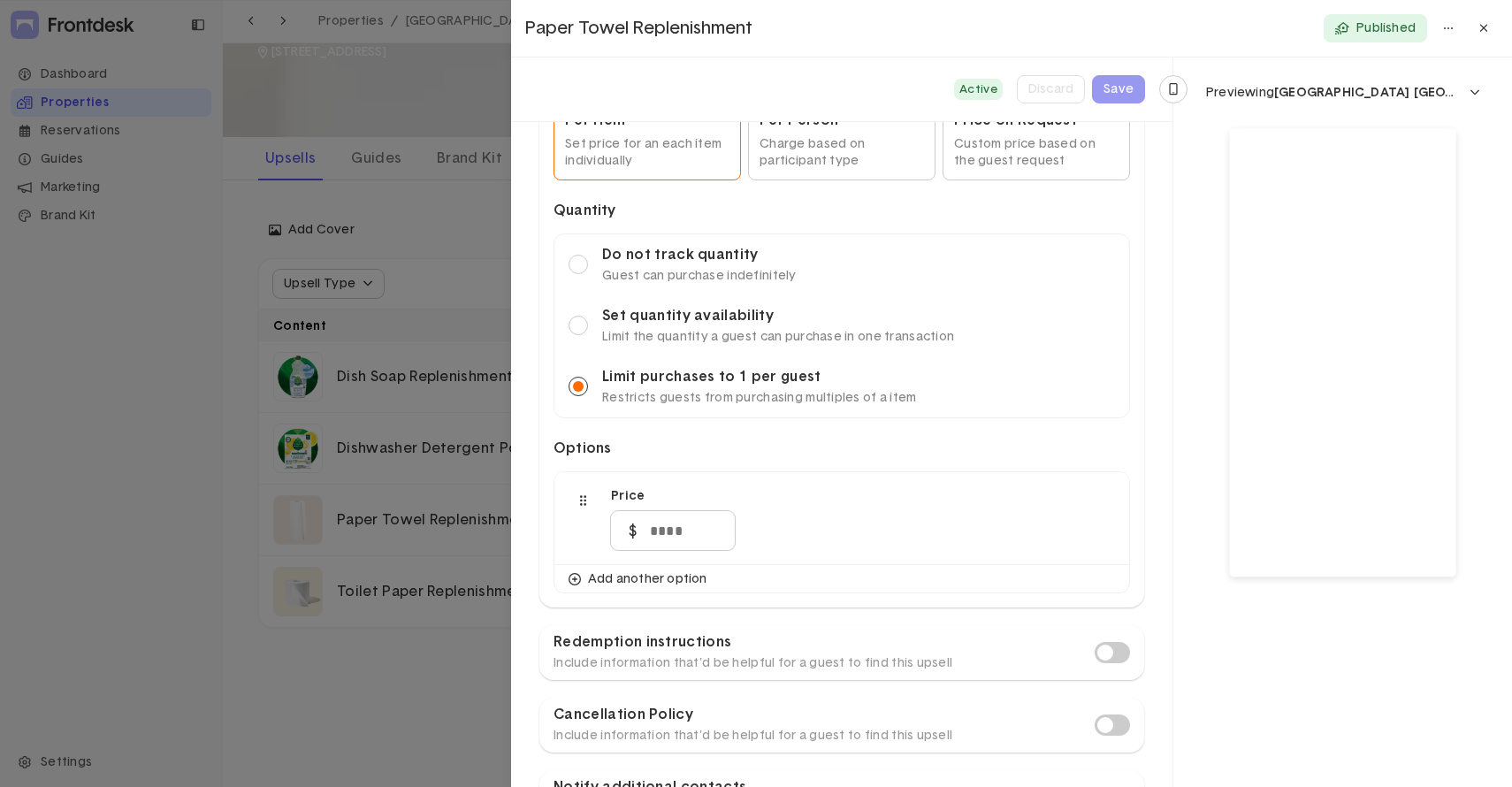
scroll to position [1751, 0]
click at [656, 532] on input "number" at bounding box center [672, 529] width 124 height 39
type input "****"
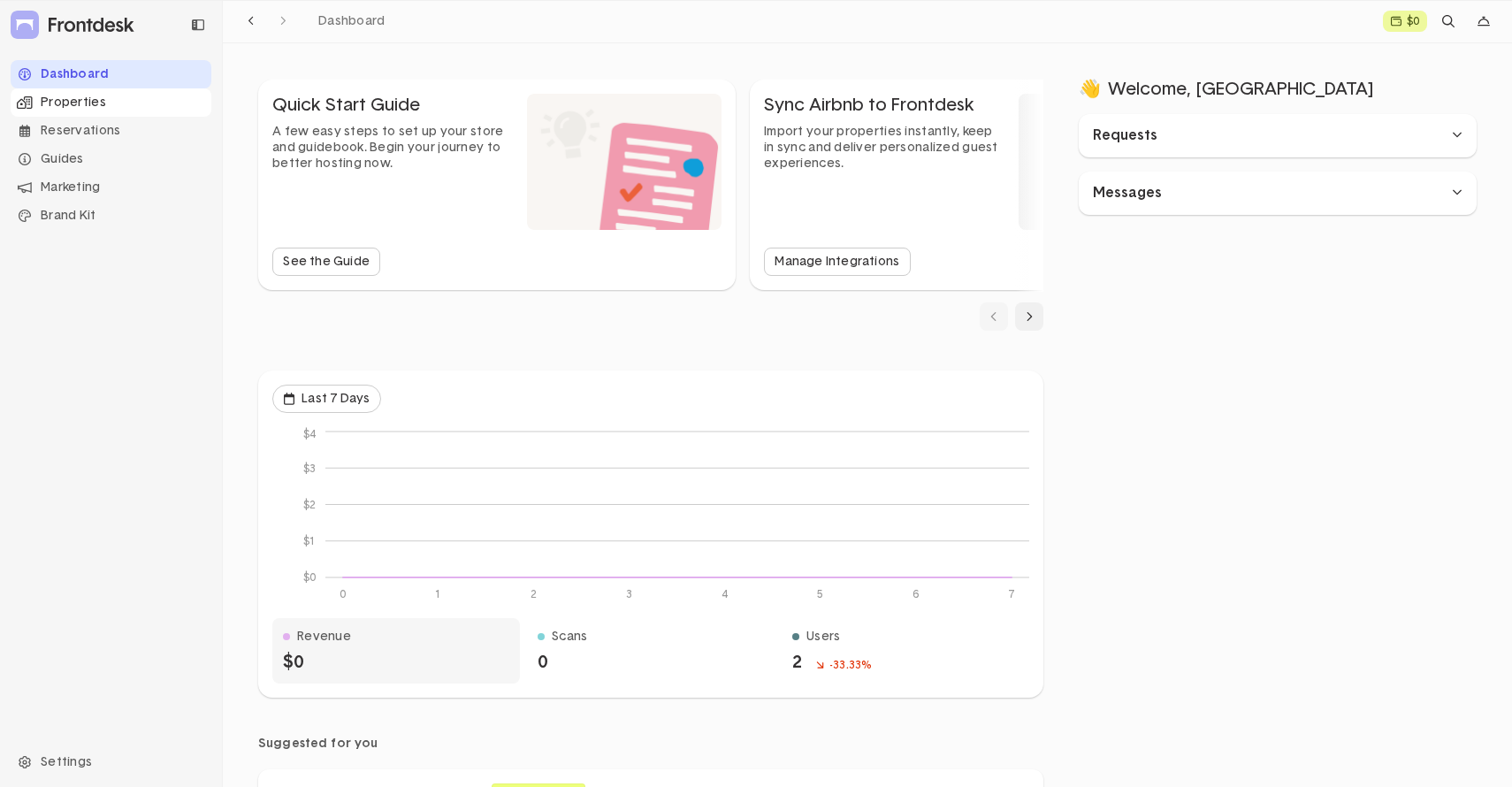
click at [88, 98] on div "Properties" at bounding box center [111, 102] width 200 height 28
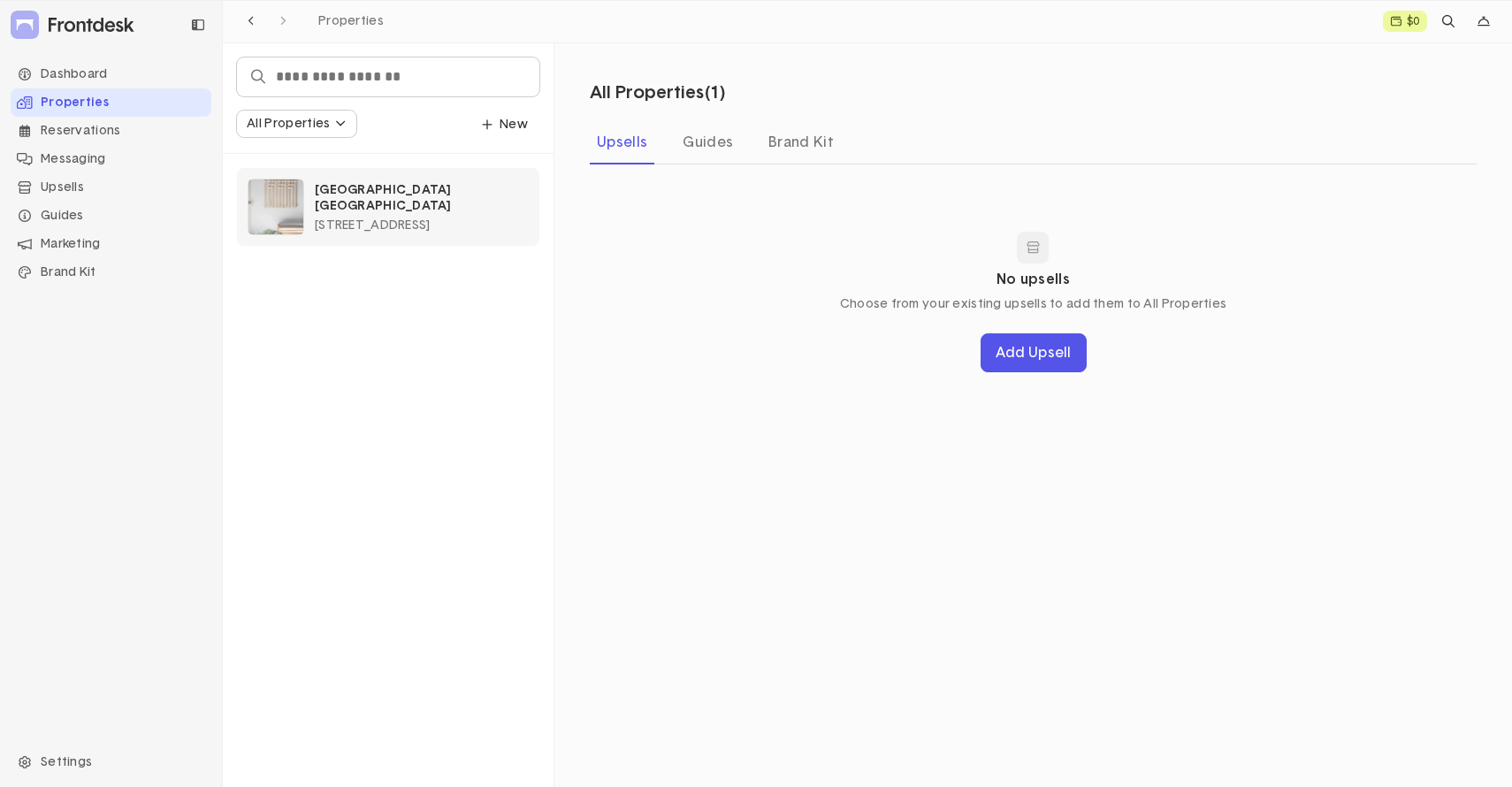
click at [405, 219] on span "[STREET_ADDRESS]" at bounding box center [373, 225] width 115 height 12
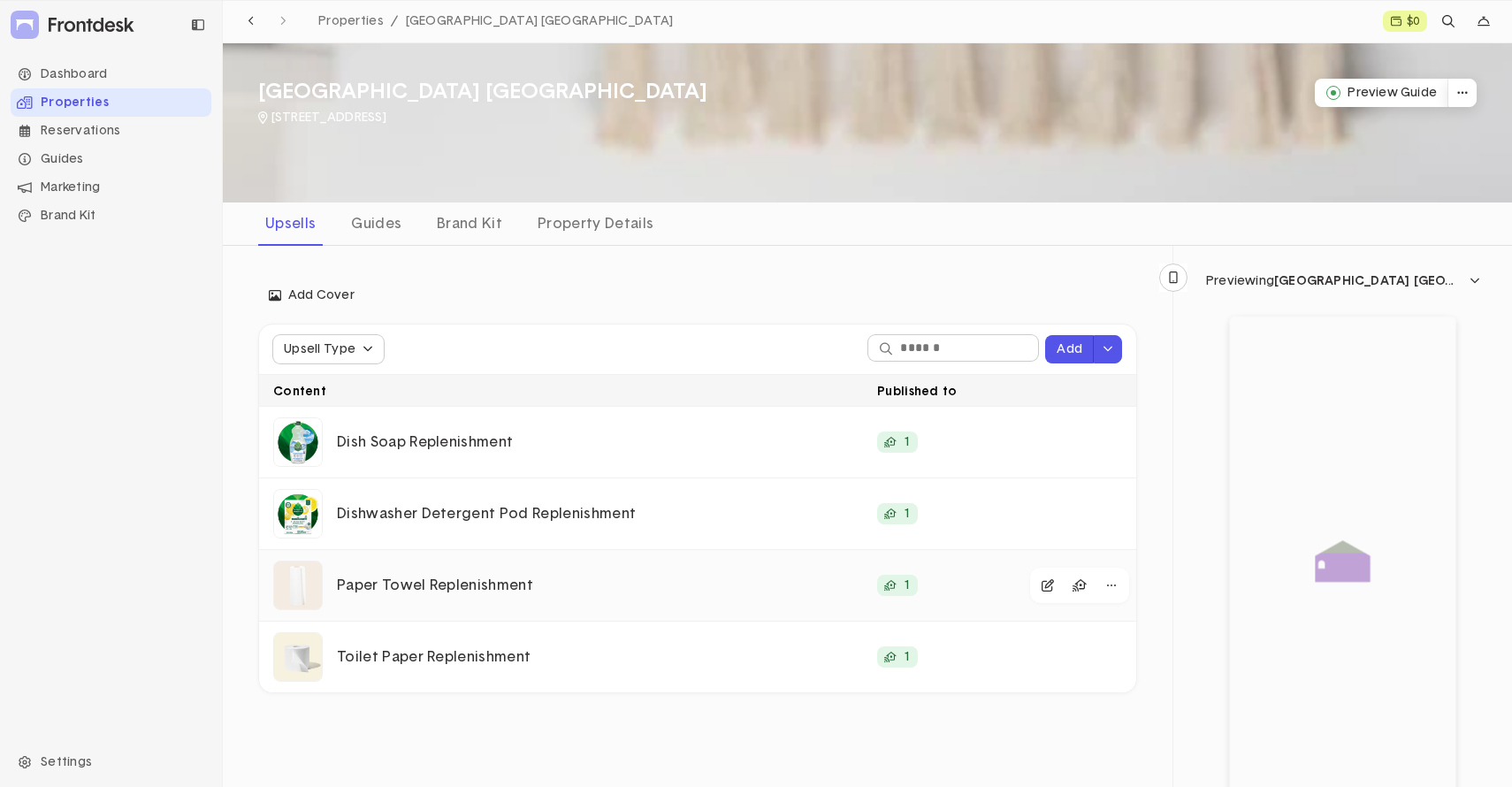
click at [548, 586] on p "Paper Towel Replenishment" at bounding box center [600, 586] width 526 height 19
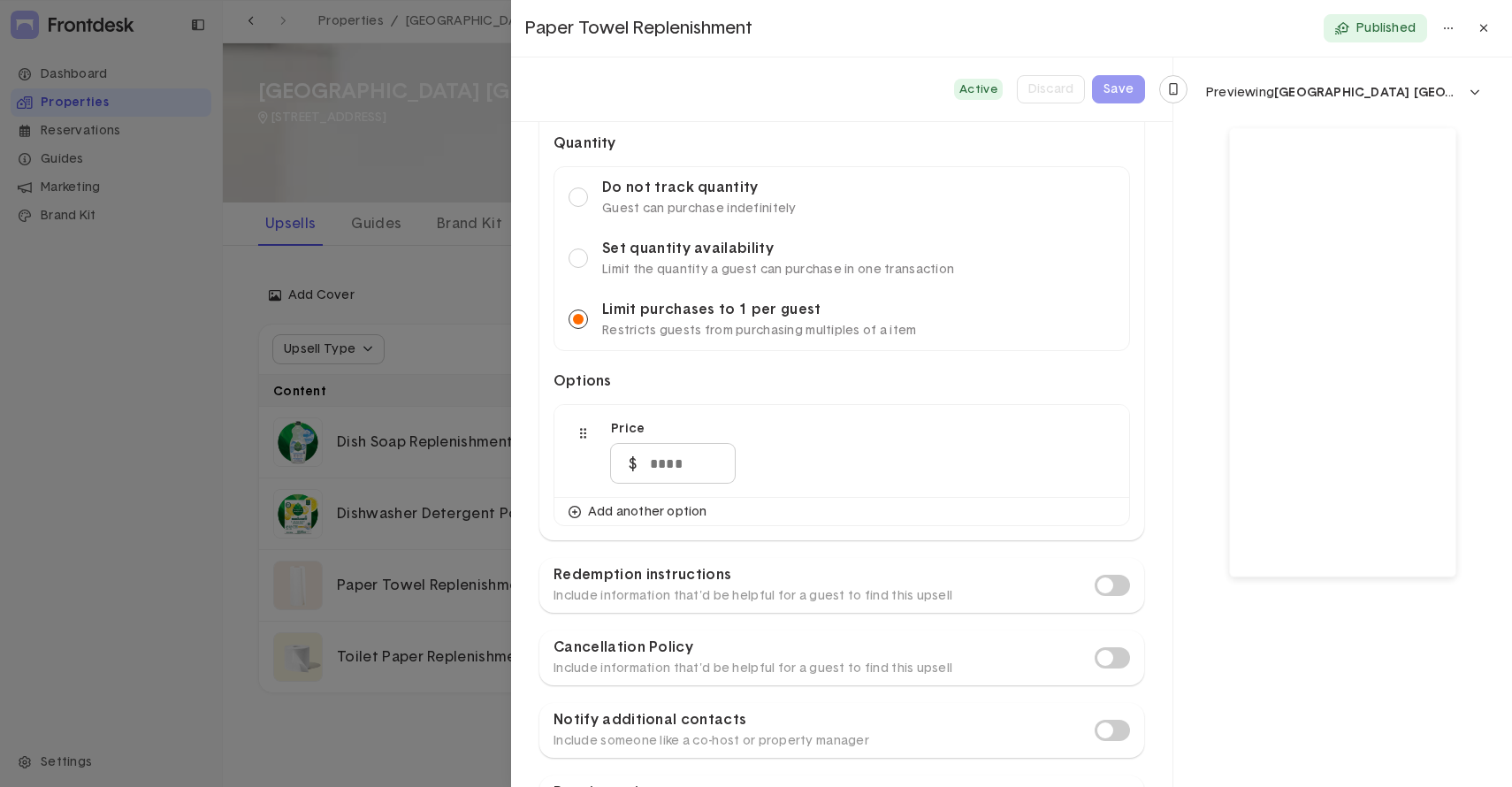
scroll to position [1888, 0]
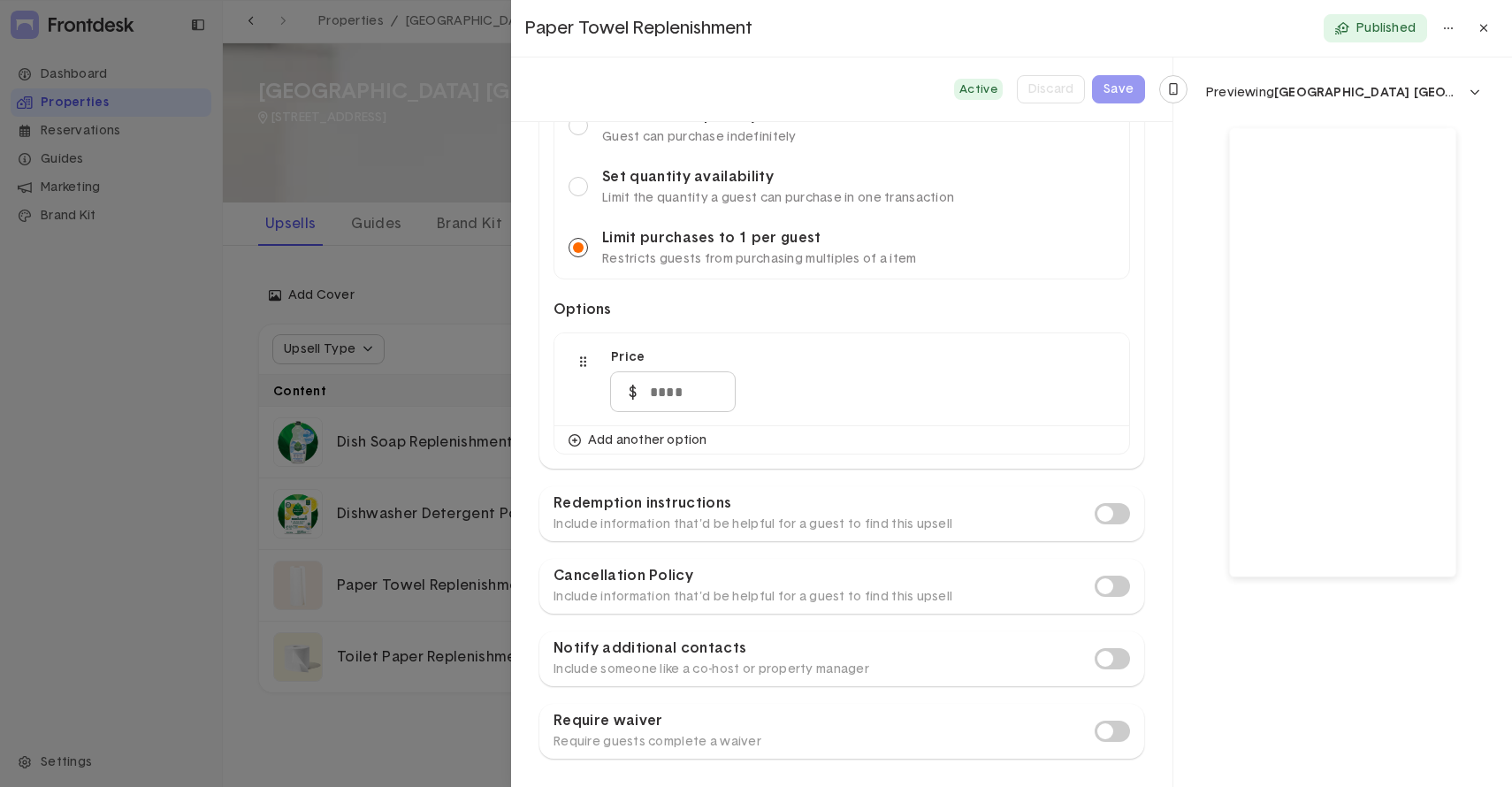
click at [1114, 512] on span at bounding box center [1111, 514] width 35 height 21
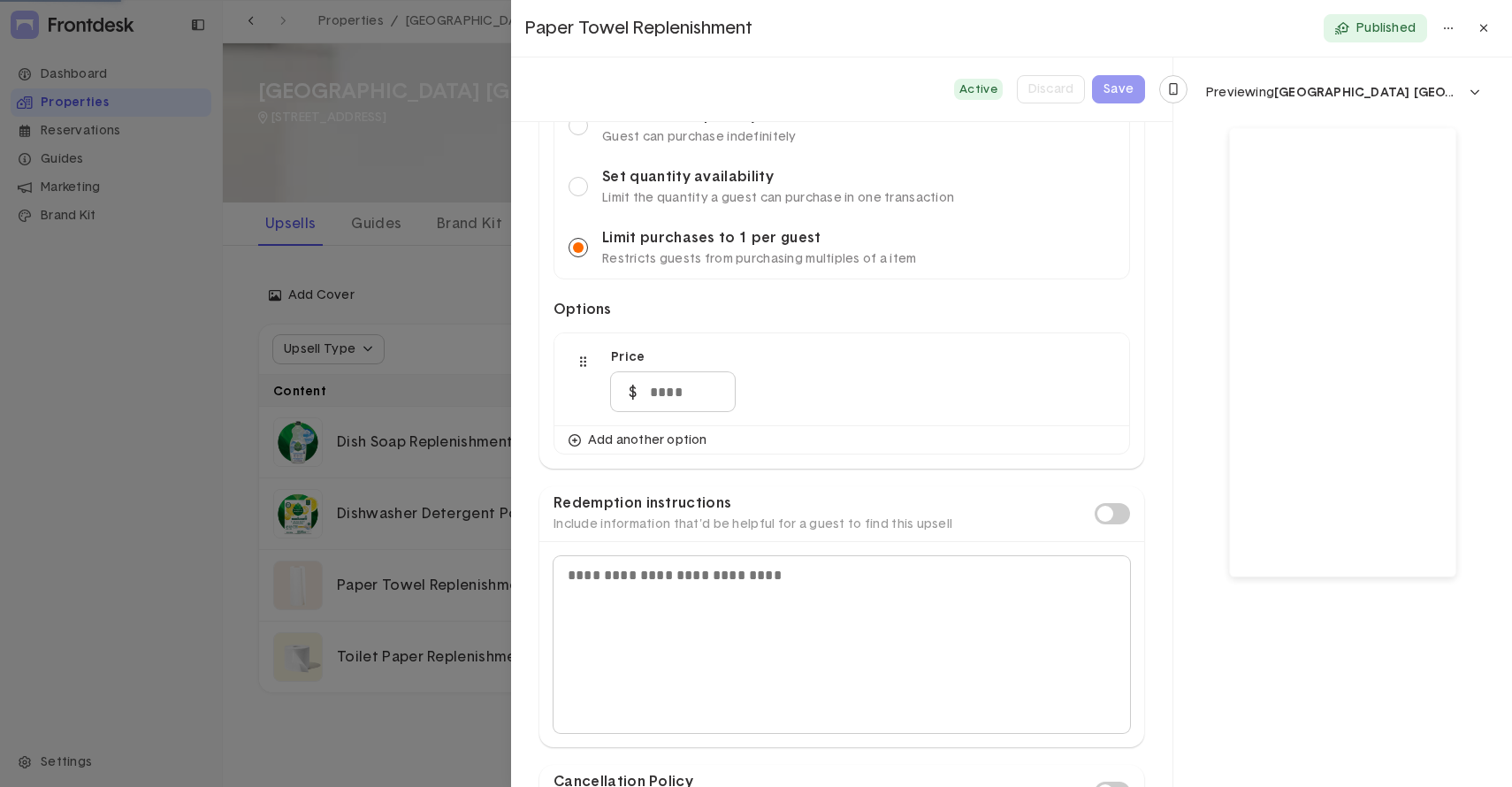
click at [1102, 512] on span at bounding box center [1111, 514] width 35 height 21
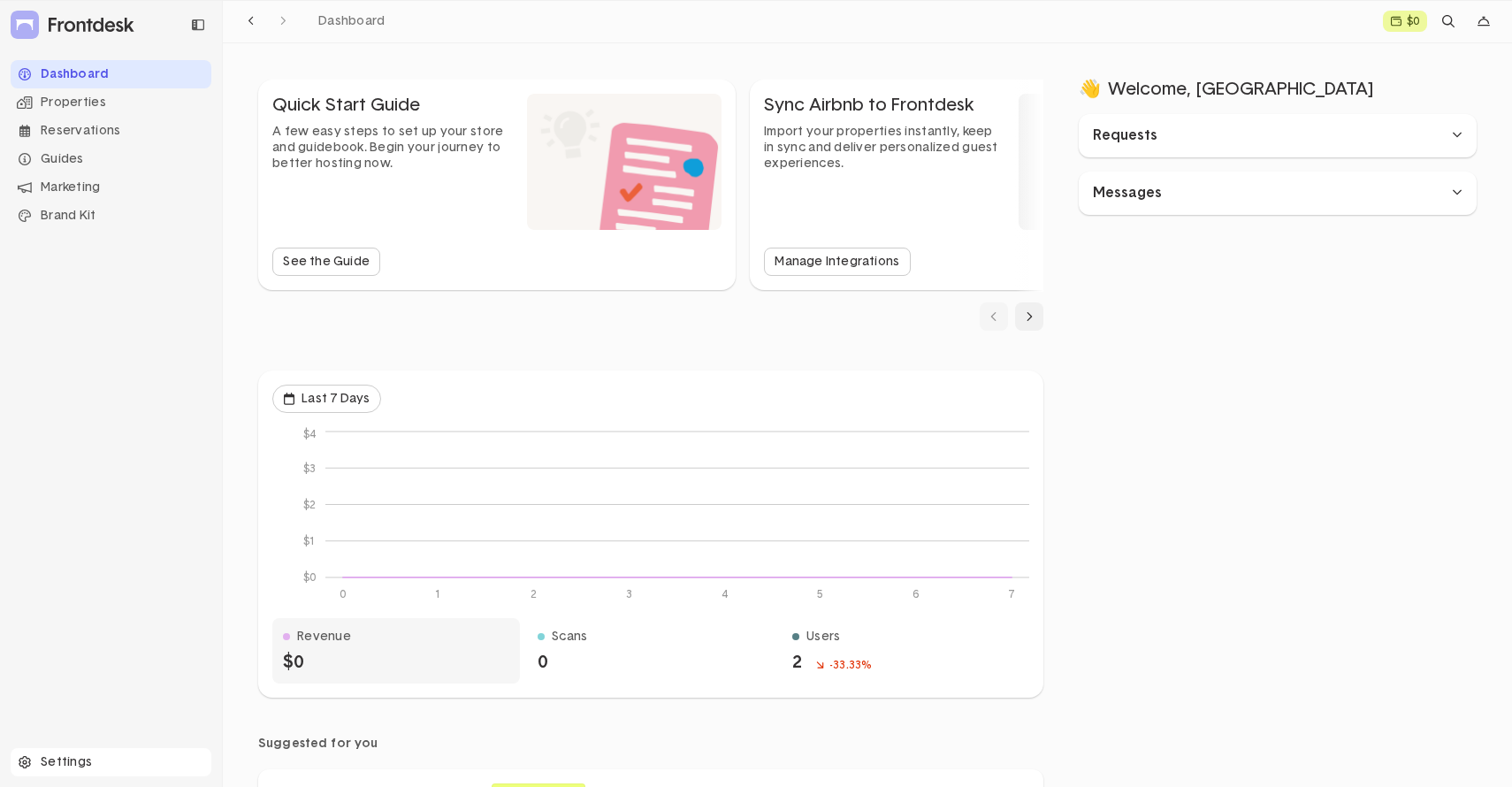
click at [43, 762] on div "Settings" at bounding box center [111, 762] width 200 height 28
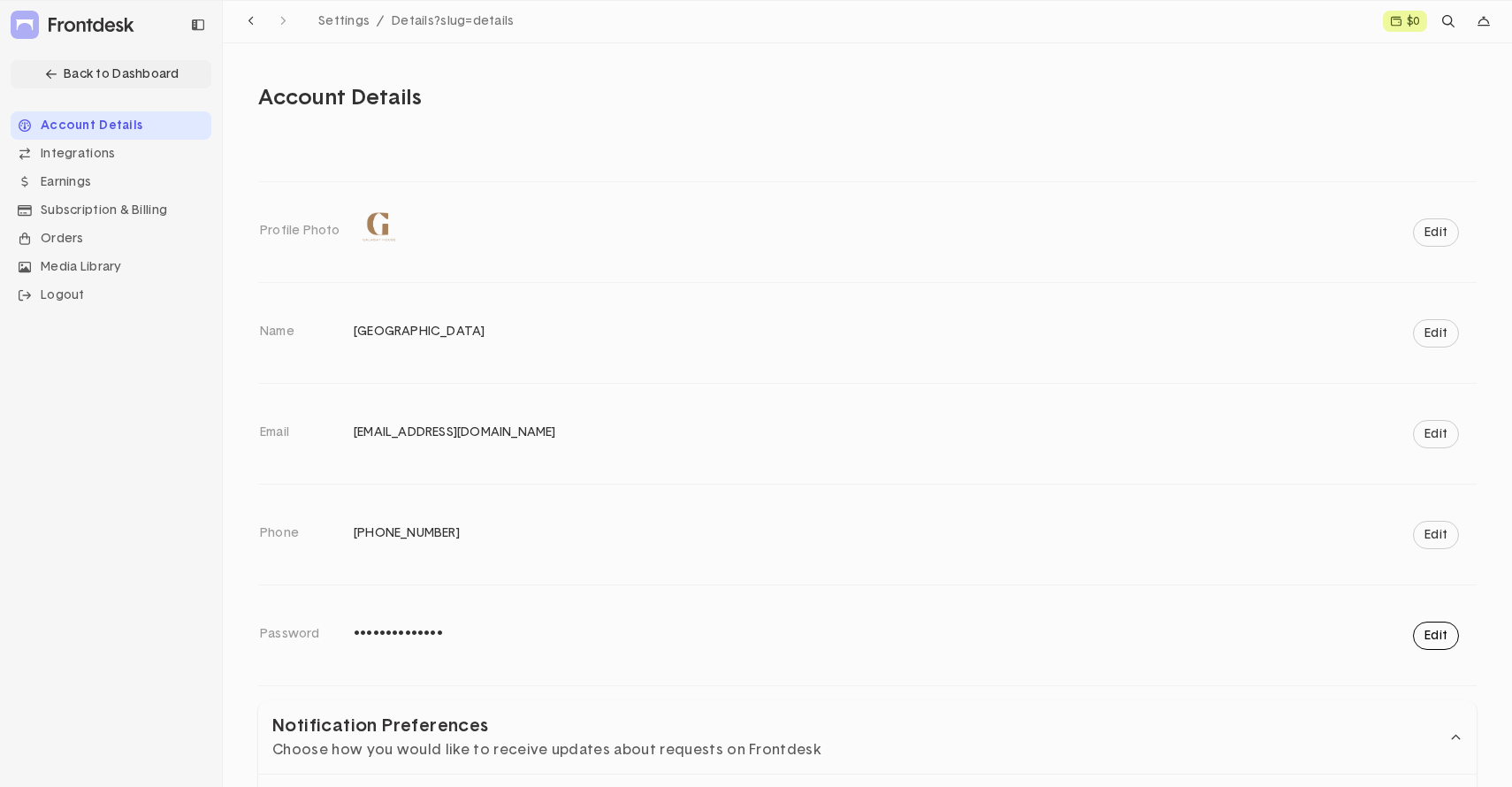
click at [1436, 640] on button "Edit" at bounding box center [1435, 636] width 46 height 28
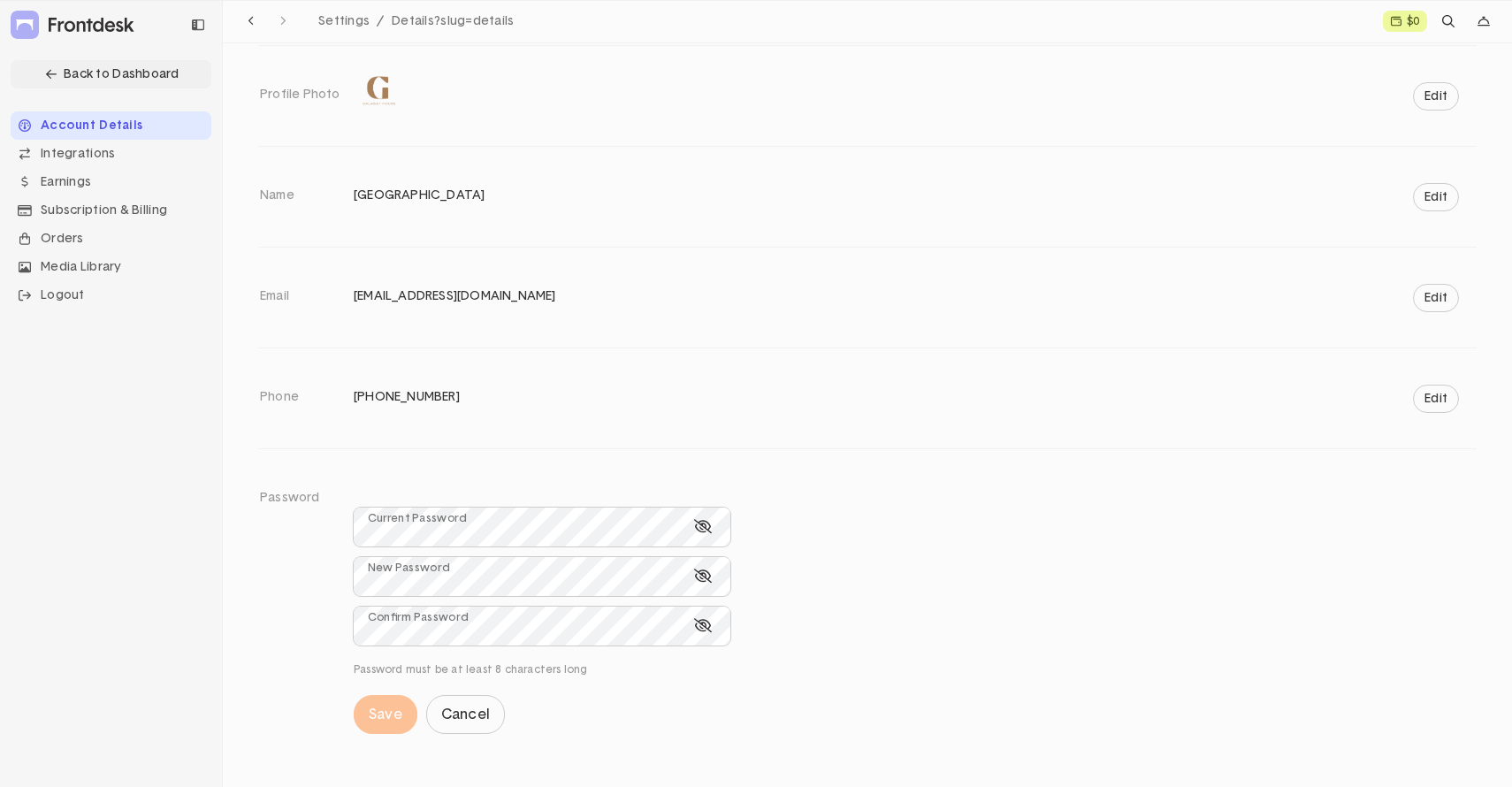
scroll to position [123, 0]
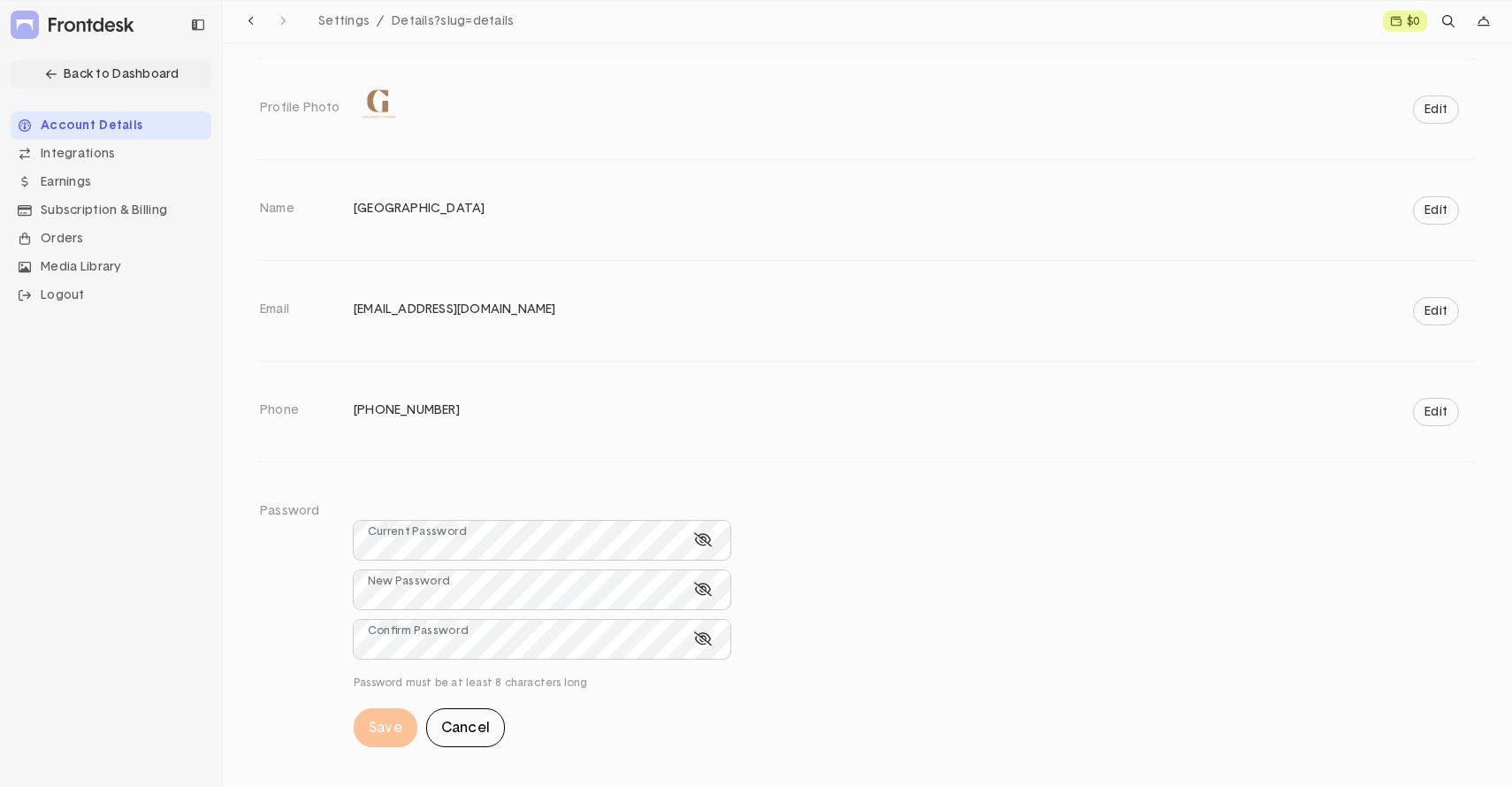
click at [470, 726] on button "Cancel" at bounding box center [465, 727] width 78 height 39
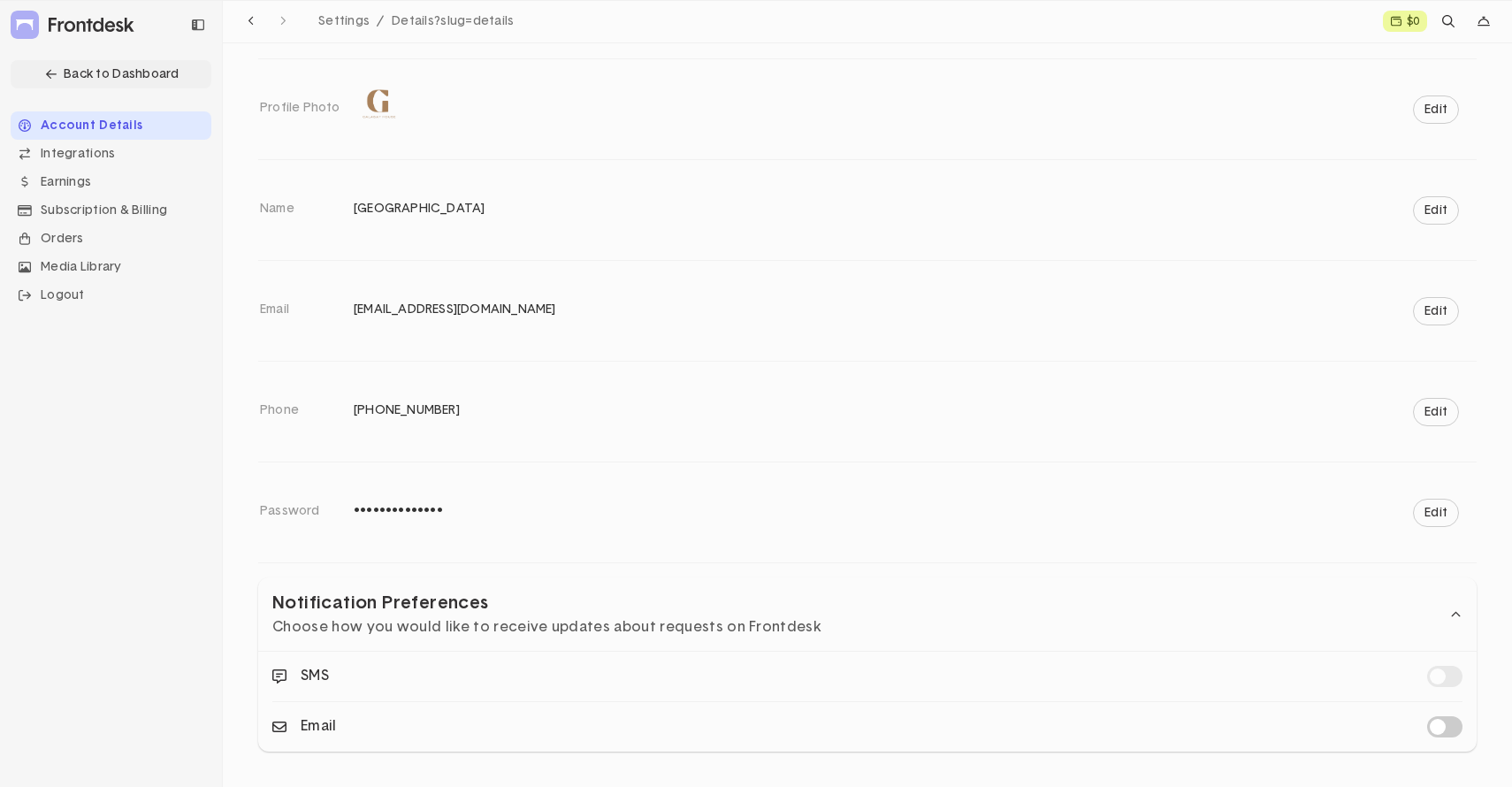
scroll to position [0, 0]
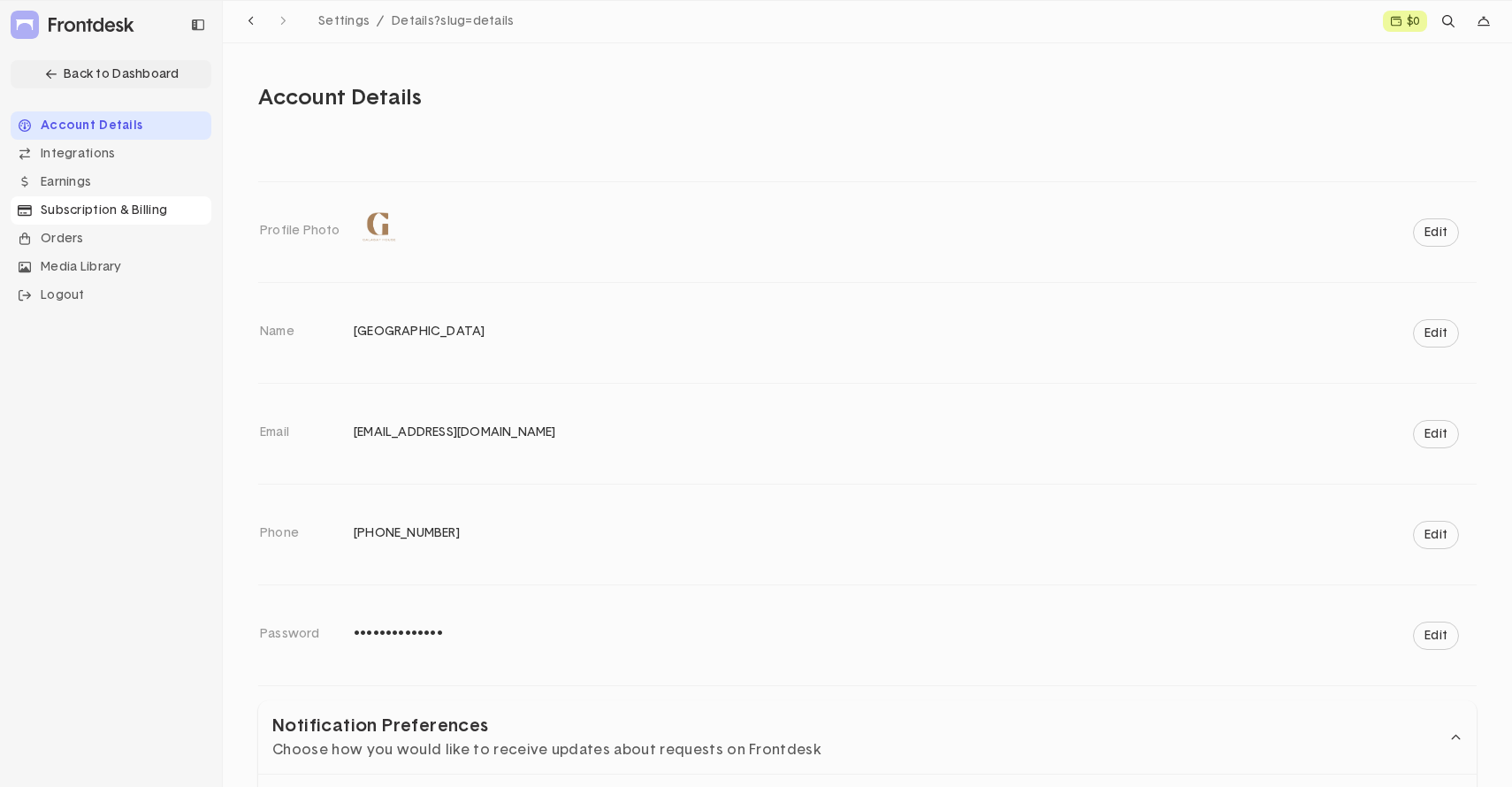
click at [77, 202] on div "Subscription & Billing" at bounding box center [111, 211] width 200 height 28
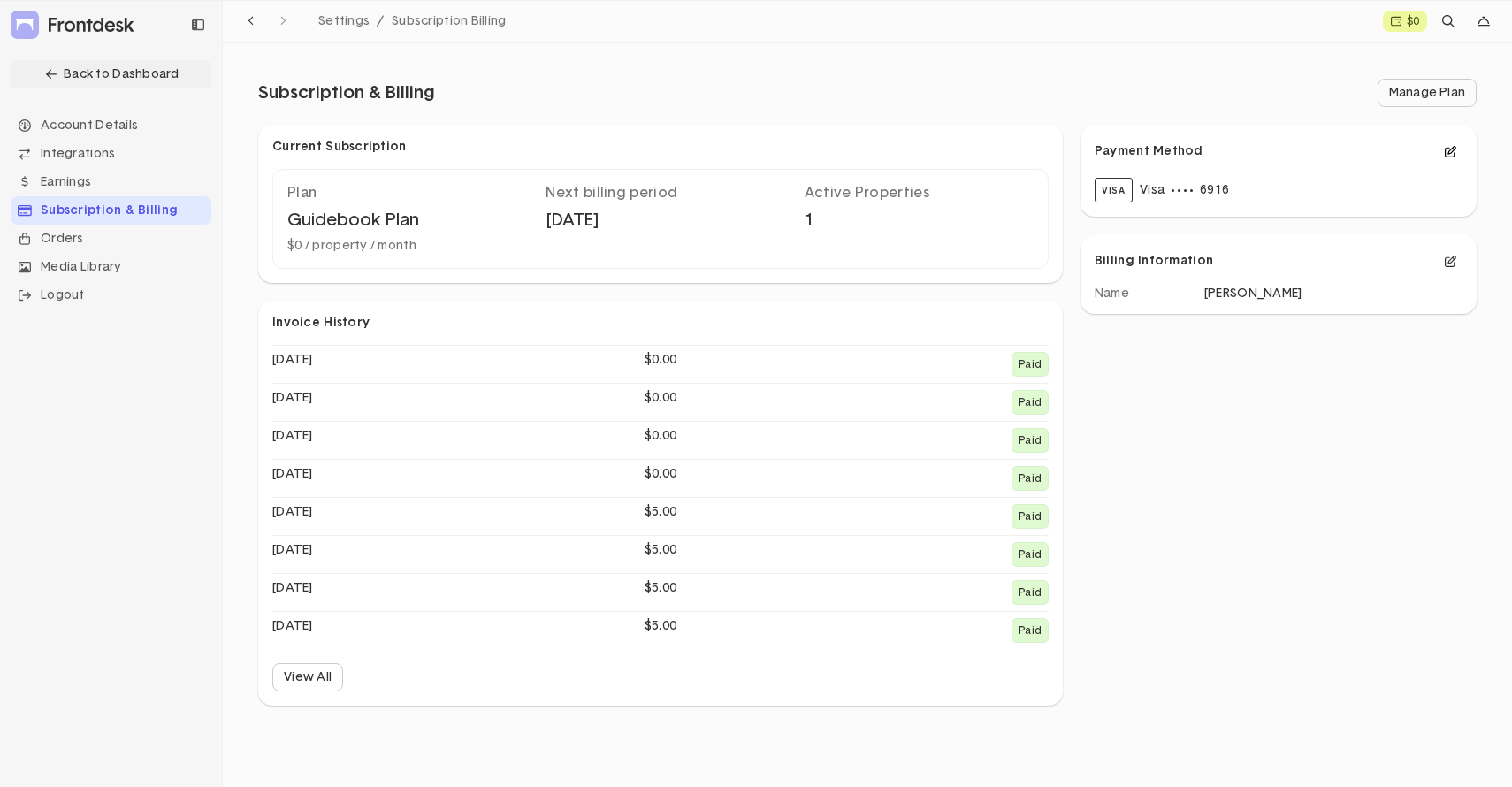
click at [1446, 149] on icon at bounding box center [1451, 151] width 11 height 11
click at [56, 72] on icon "Navigation item" at bounding box center [51, 74] width 10 height 12
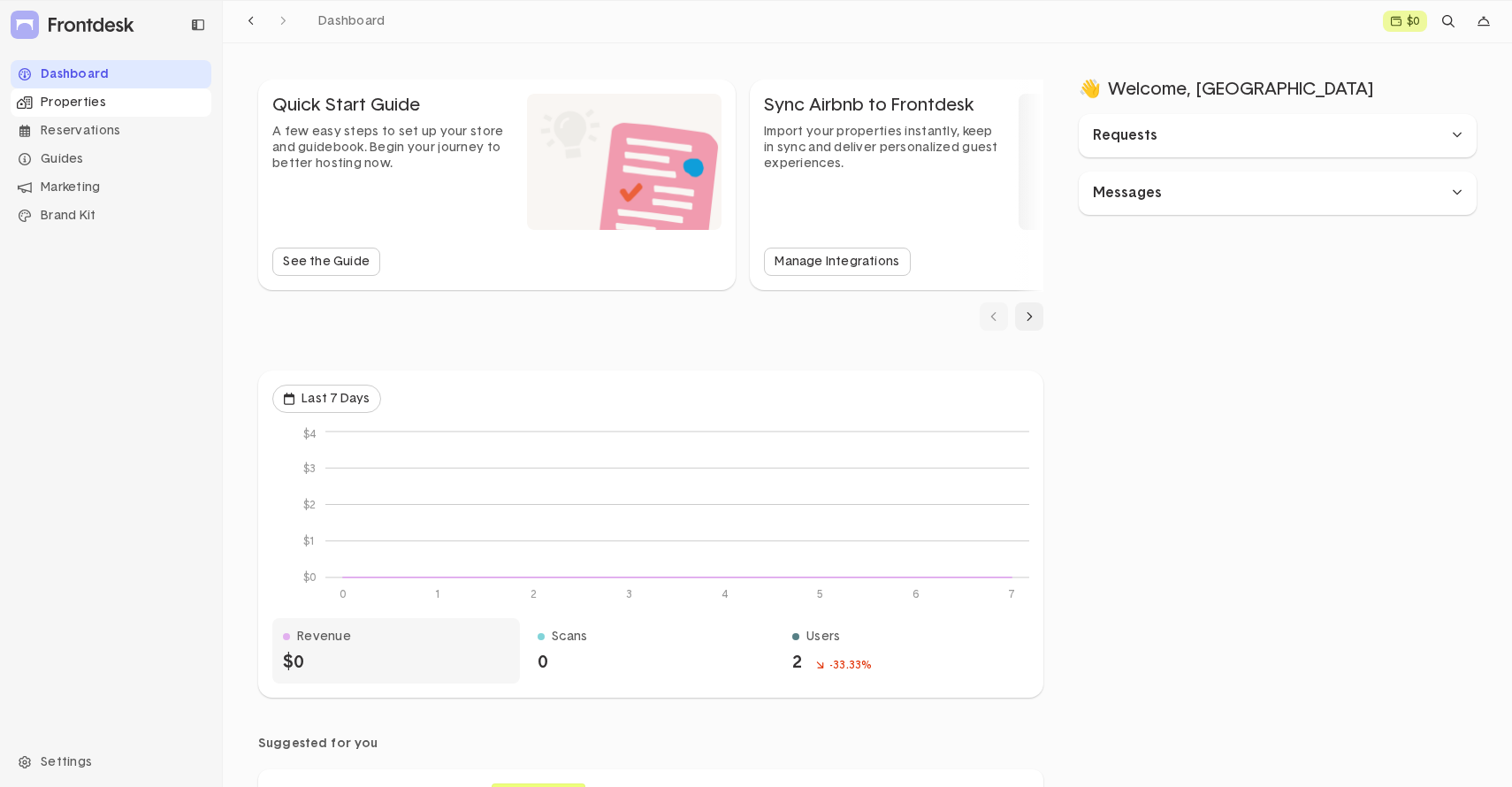
click at [67, 102] on div "Properties" at bounding box center [111, 102] width 200 height 28
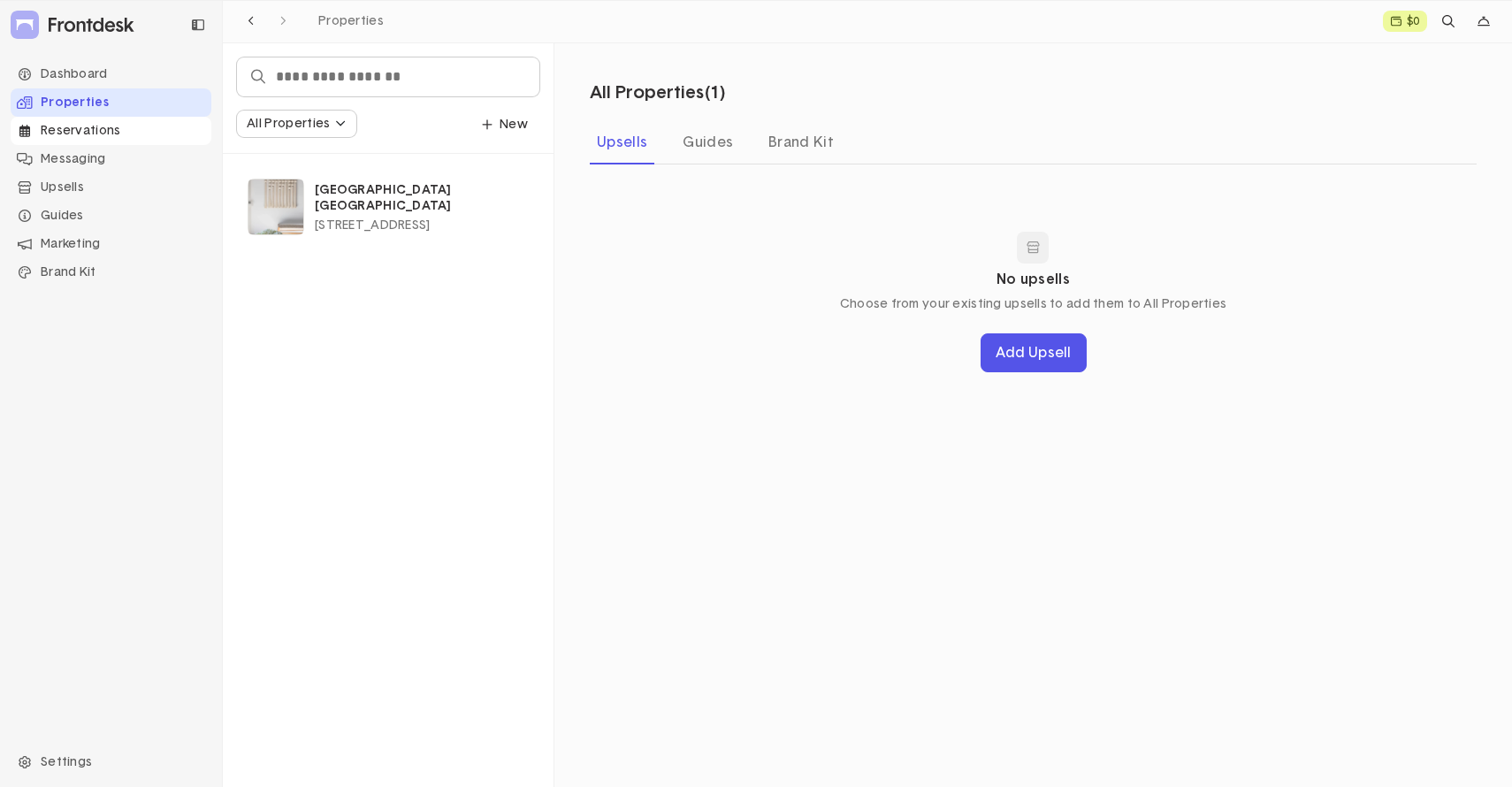
click at [74, 122] on div "Reservations" at bounding box center [111, 131] width 200 height 28
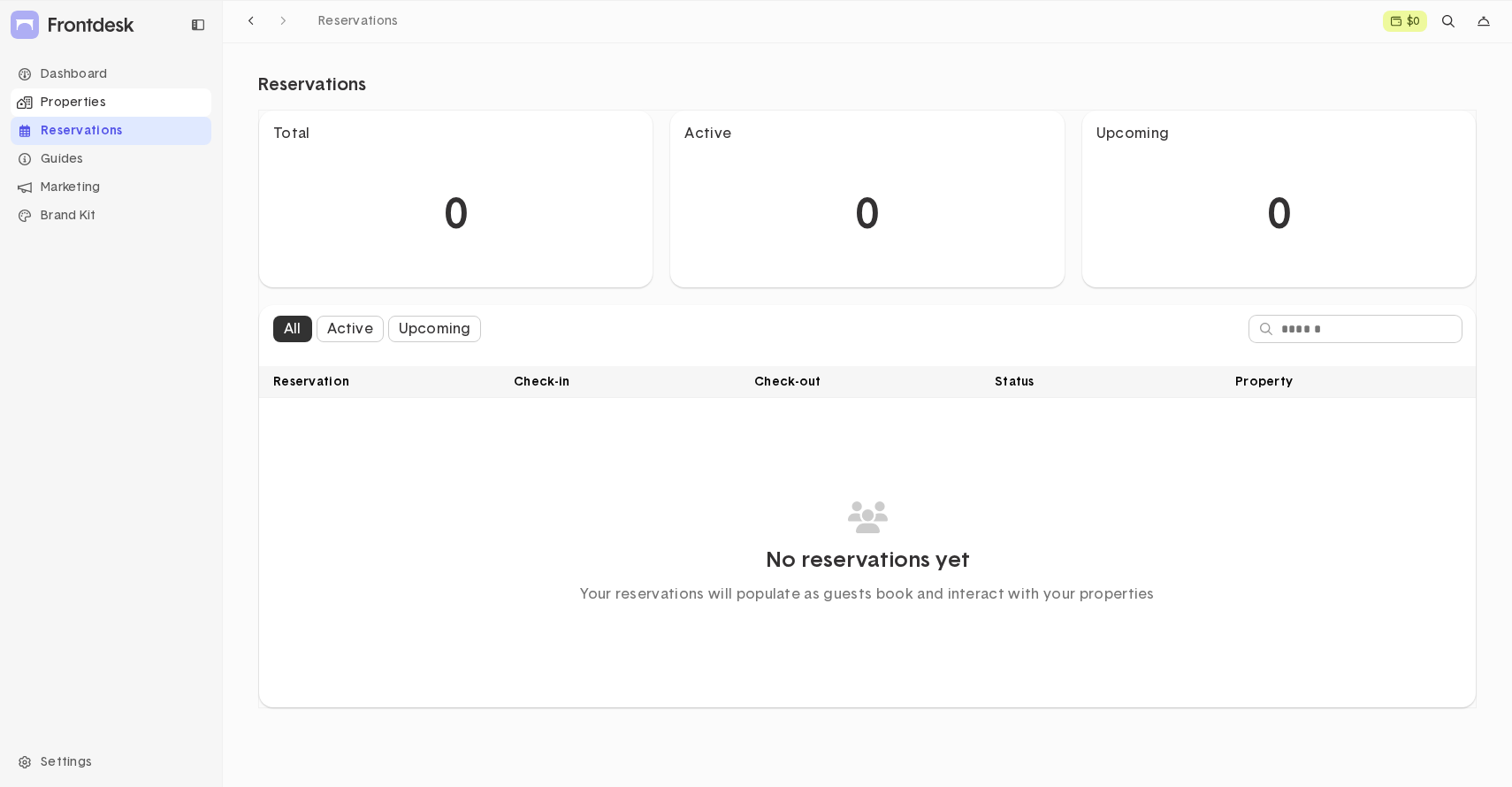
click at [100, 95] on div "Properties" at bounding box center [111, 102] width 200 height 28
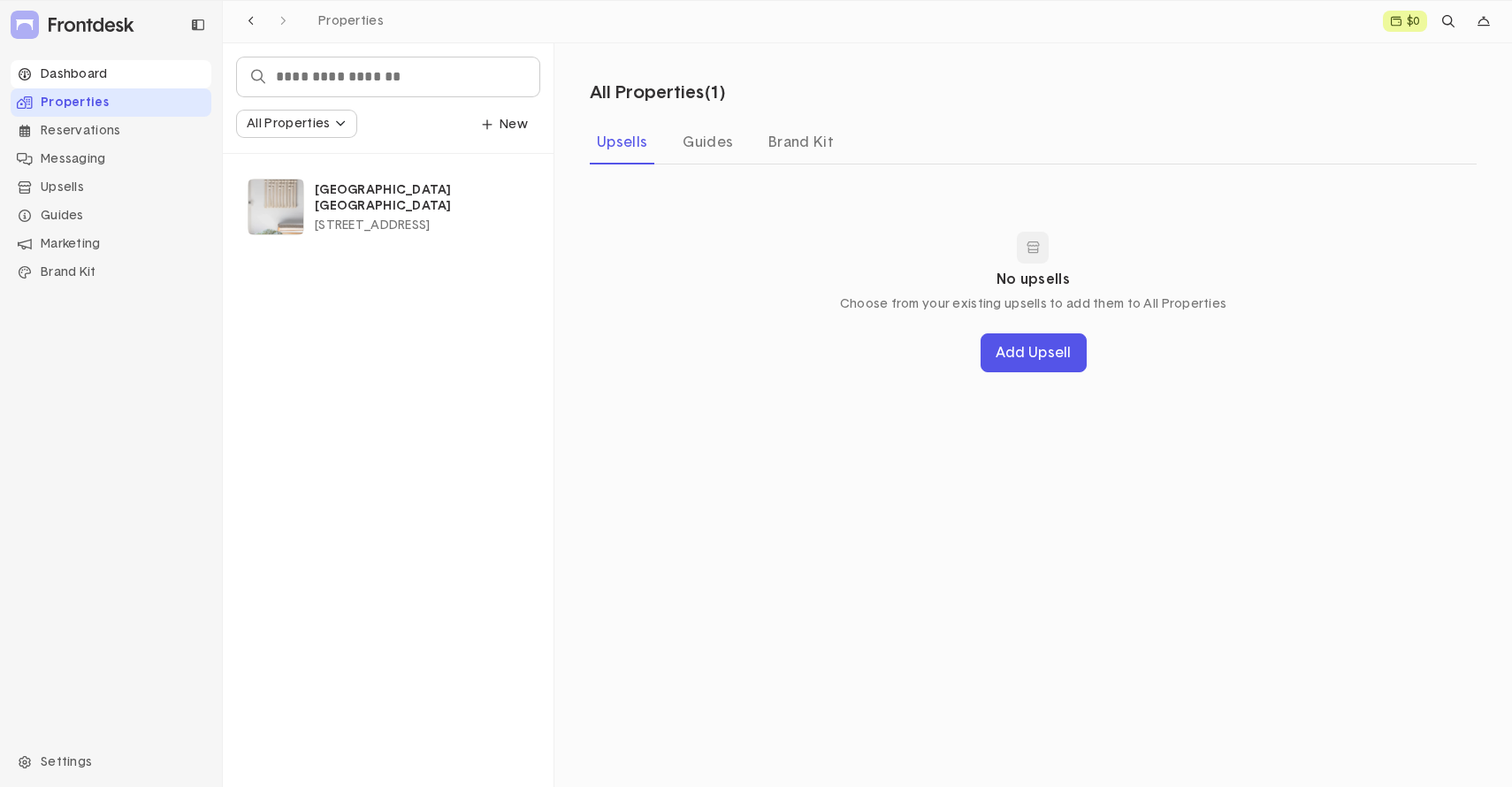
click at [90, 78] on div "Dashboard" at bounding box center [111, 75] width 200 height 28
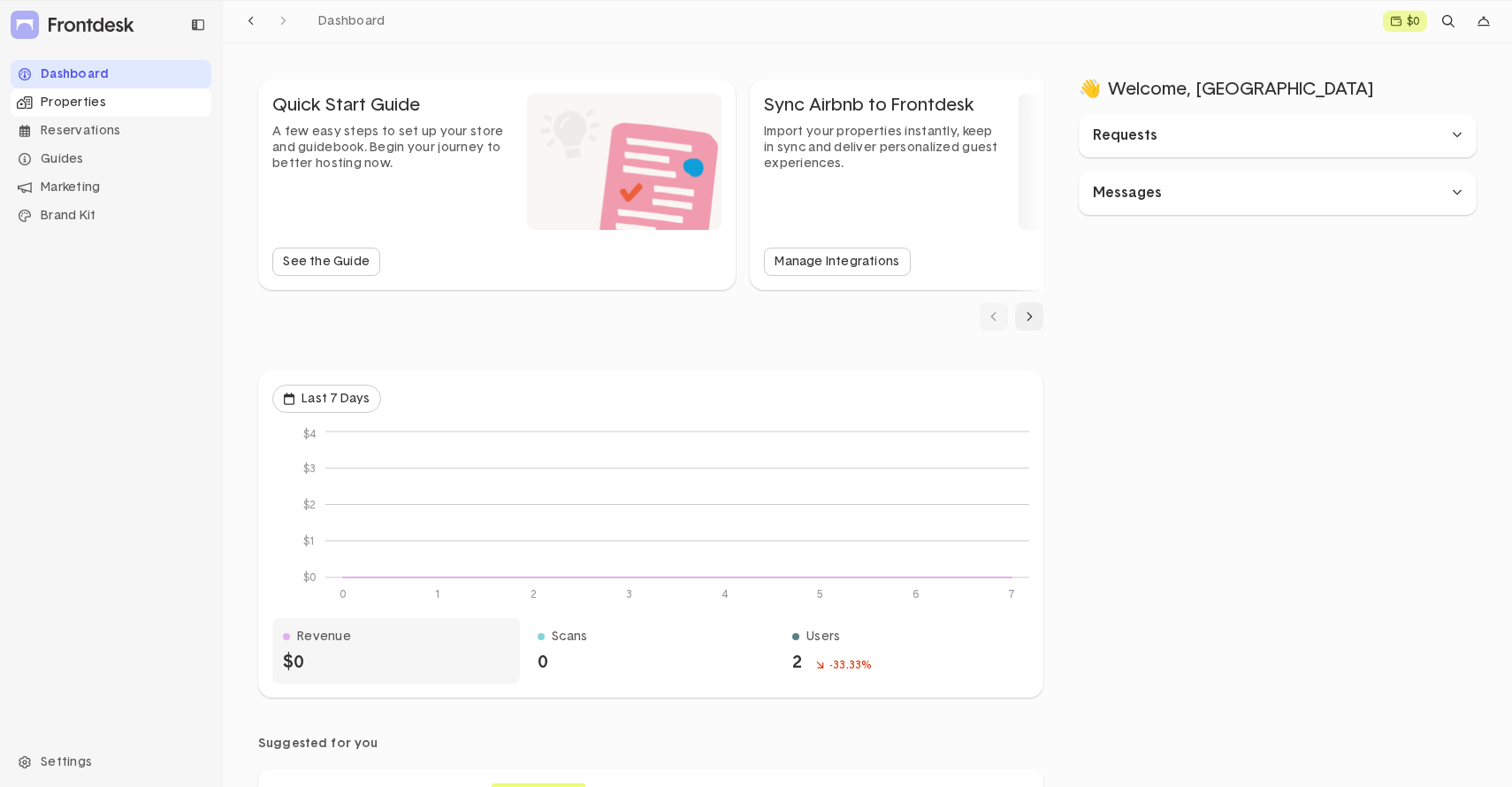
click at [88, 95] on div "Properties" at bounding box center [111, 102] width 200 height 28
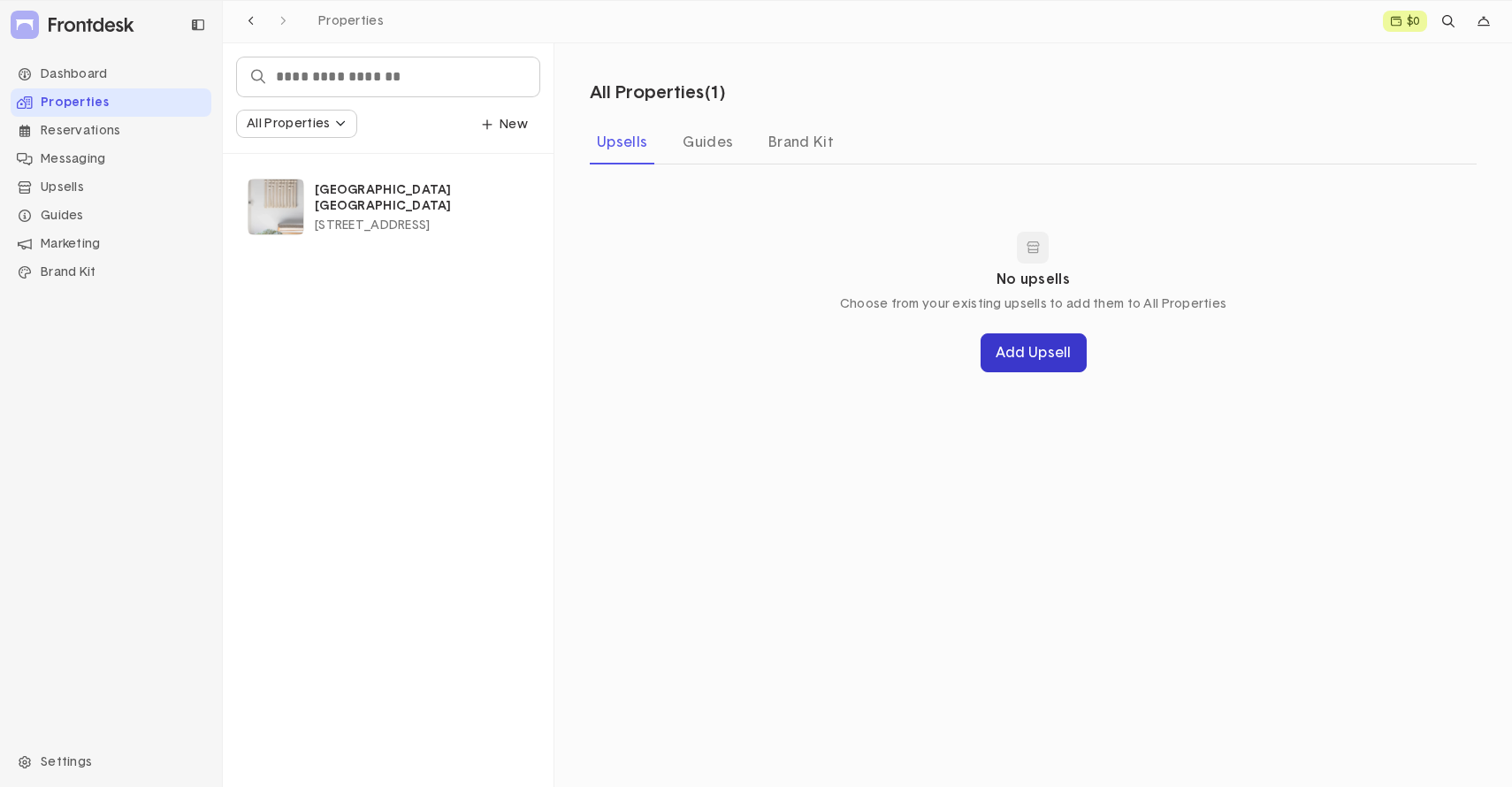
click at [1040, 348] on button "Add Upsell" at bounding box center [1034, 352] width 106 height 39
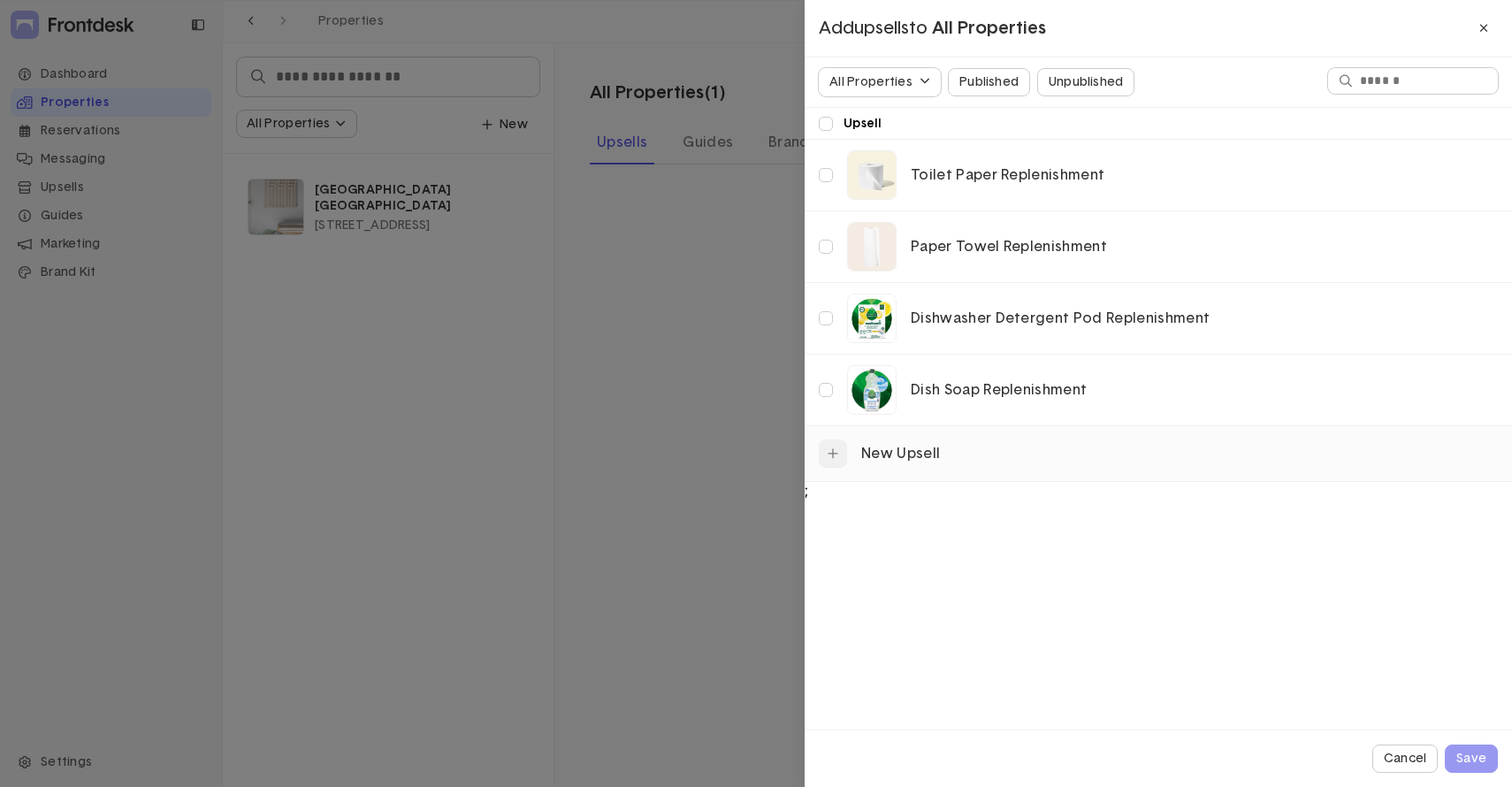
click at [854, 449] on div "New Upsell" at bounding box center [1157, 453] width 693 height 49
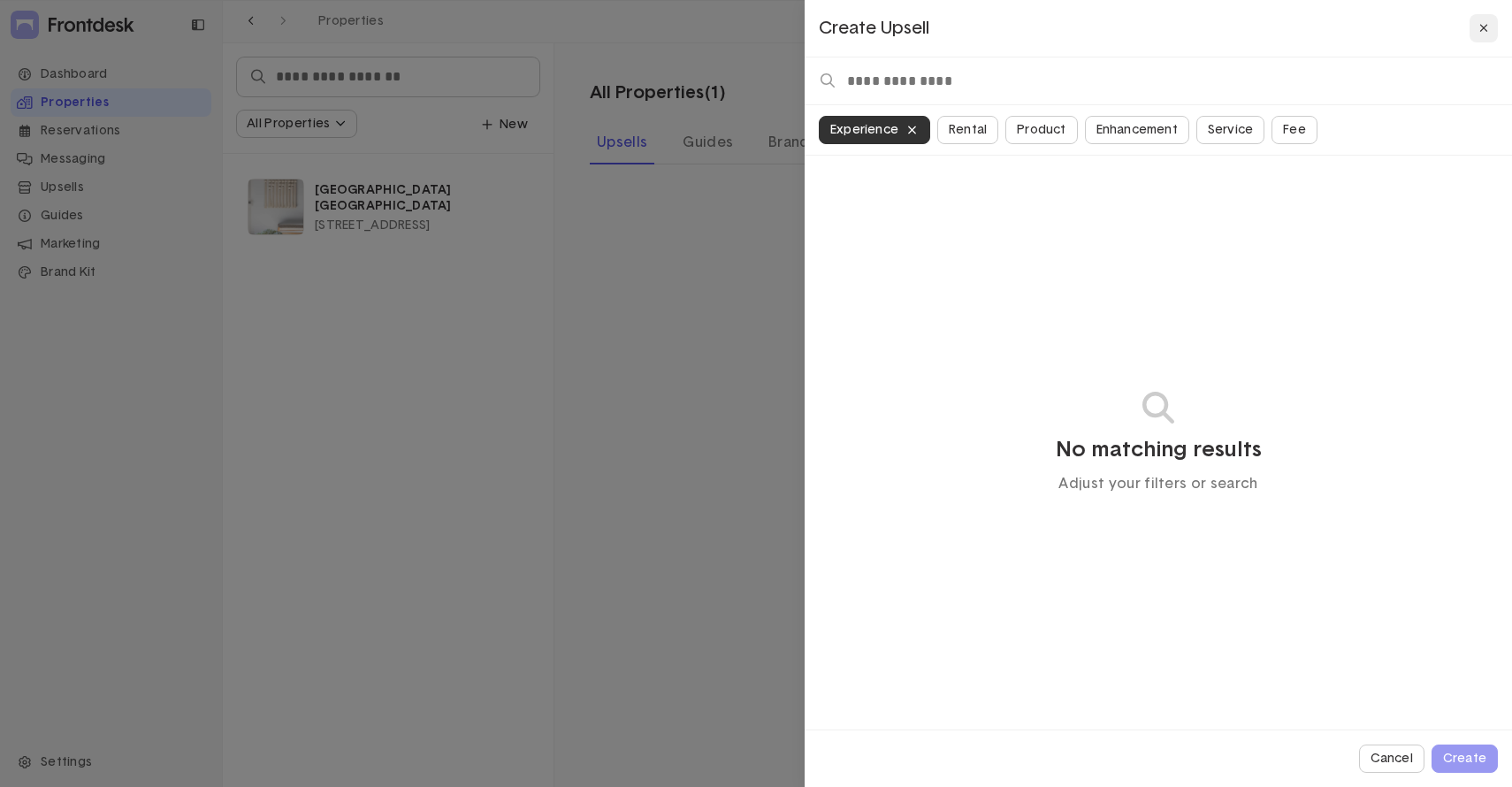
click at [1484, 22] on icon "button" at bounding box center [1484, 27] width 9 height 12
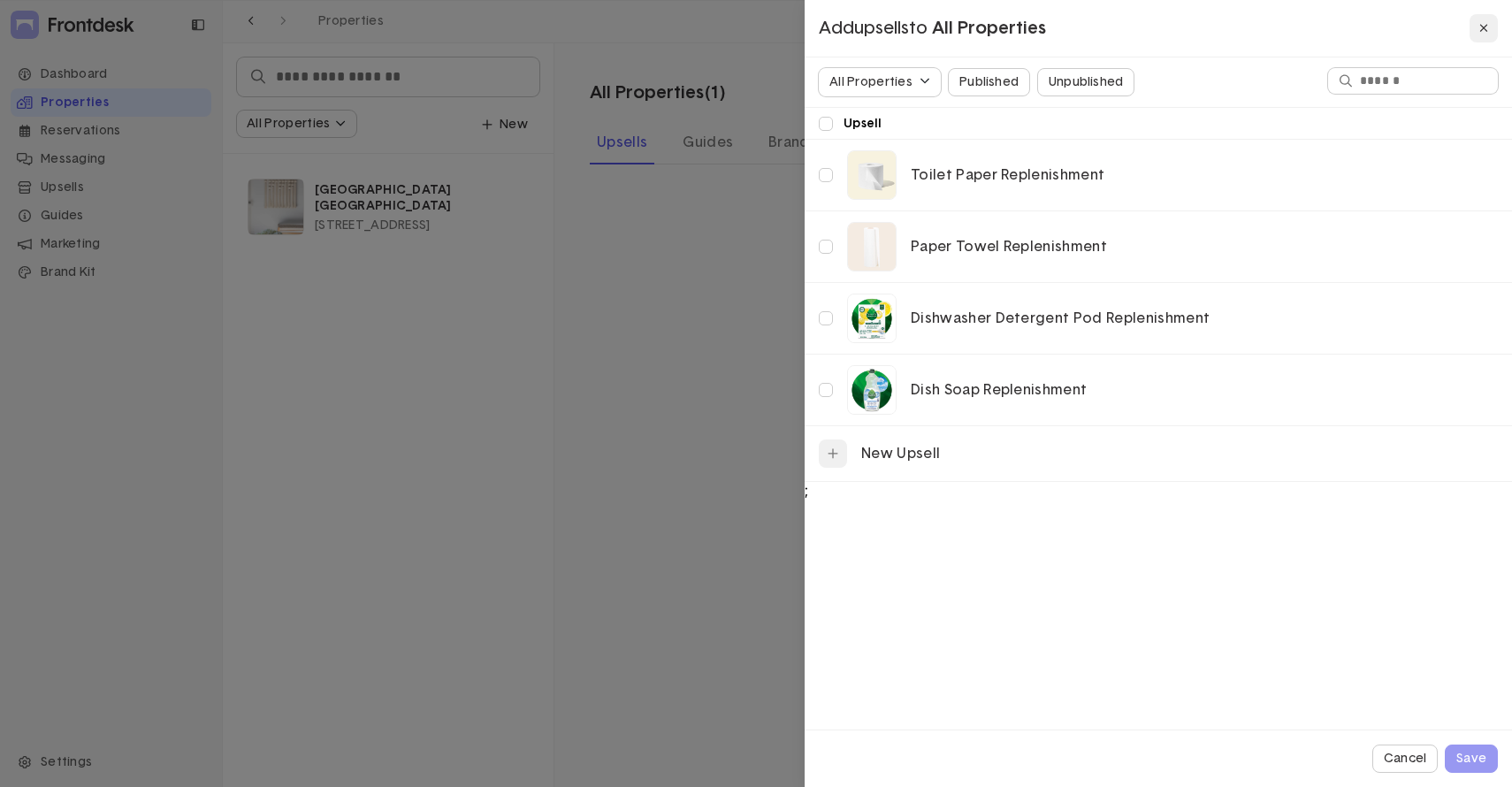
click at [1486, 24] on icon at bounding box center [1484, 27] width 9 height 12
